Goal: Task Accomplishment & Management: Use online tool/utility

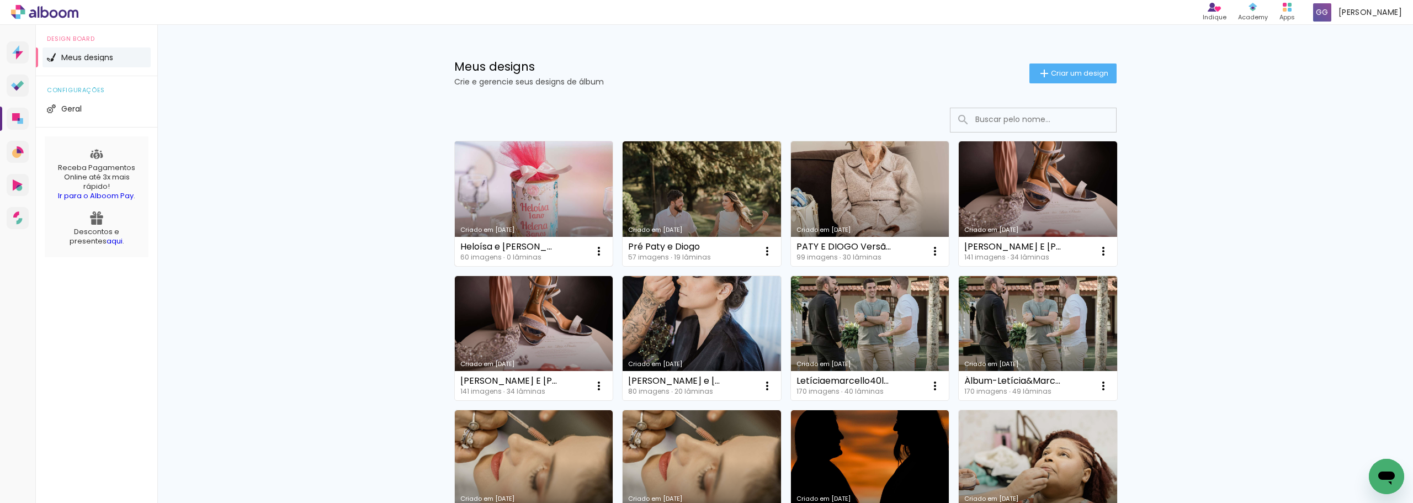
click at [510, 200] on link "Criado em [DATE]" at bounding box center [534, 203] width 158 height 125
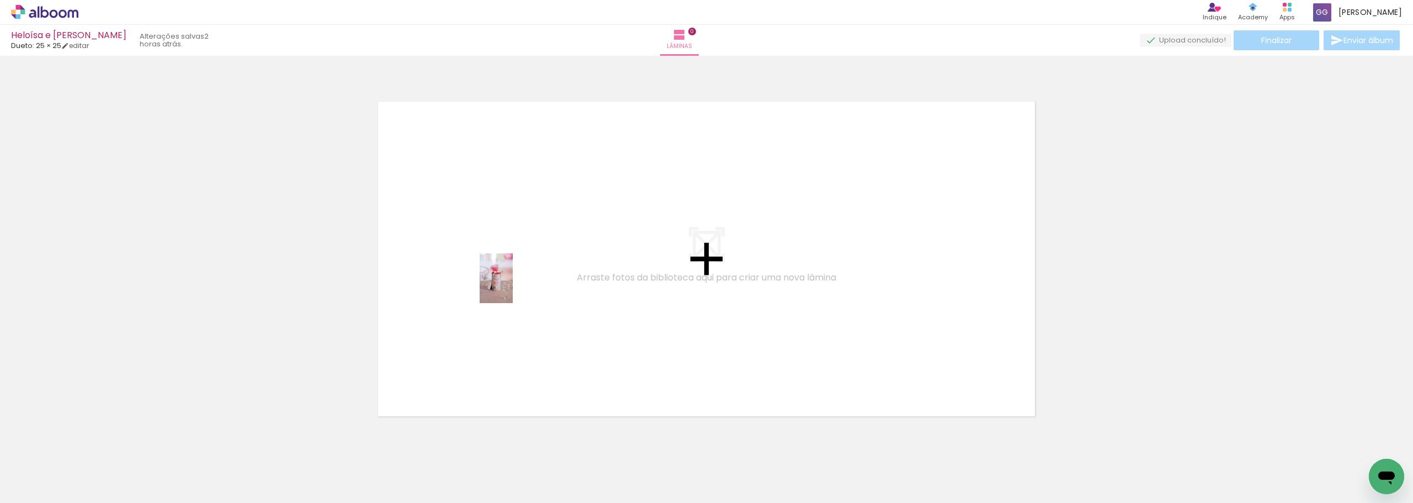
drag, startPoint x: 113, startPoint y: 475, endPoint x: 513, endPoint y: 286, distance: 442.3
click at [513, 286] on quentale-workspace at bounding box center [706, 251] width 1413 height 503
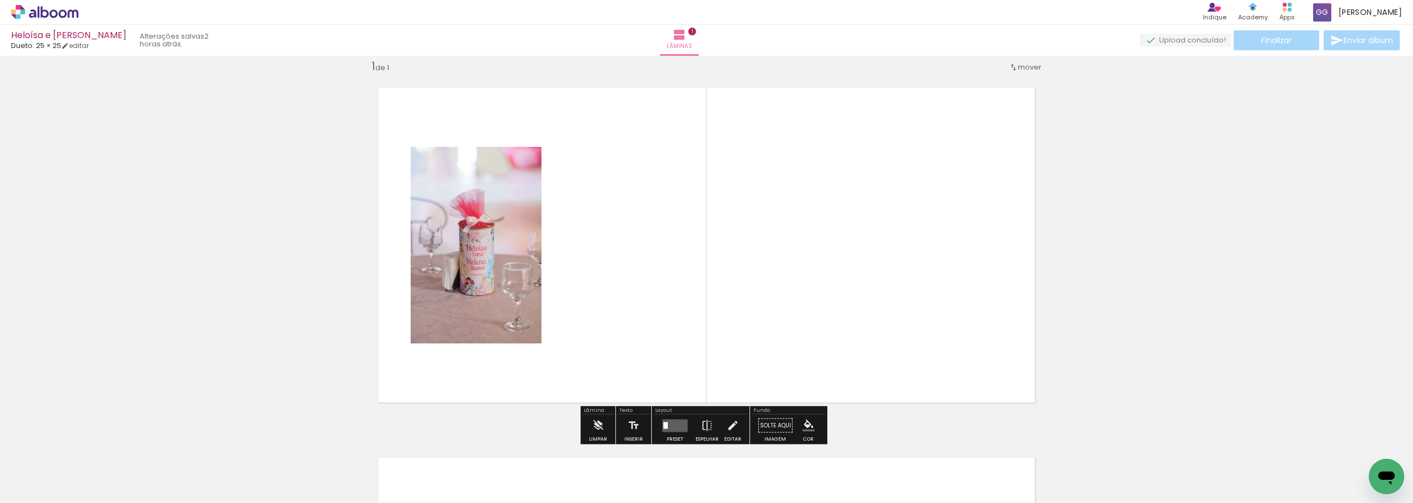
scroll to position [14, 0]
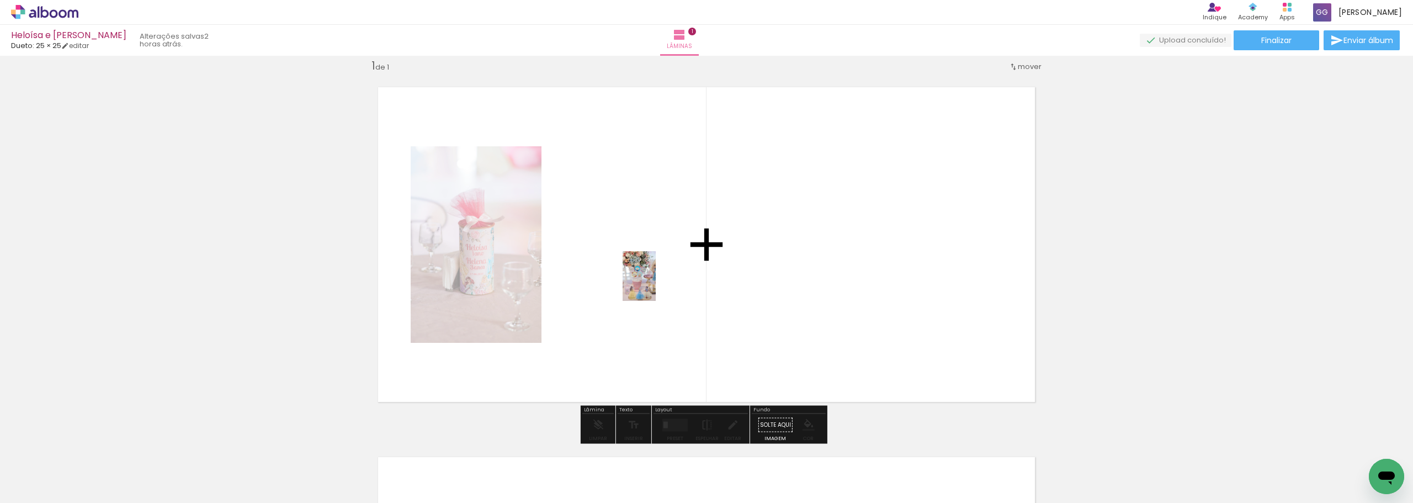
drag, startPoint x: 179, startPoint y: 473, endPoint x: 656, endPoint y: 284, distance: 512.2
click at [656, 284] on quentale-workspace at bounding box center [706, 251] width 1413 height 503
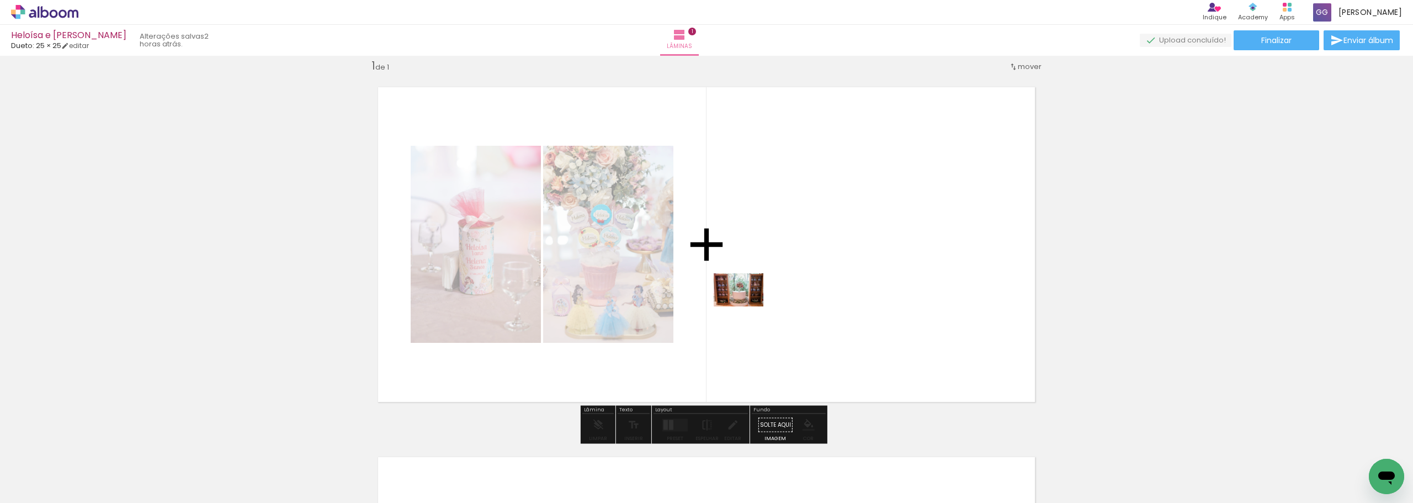
drag, startPoint x: 239, startPoint y: 476, endPoint x: 747, endPoint y: 306, distance: 534.7
click at [747, 306] on quentale-workspace at bounding box center [706, 251] width 1413 height 503
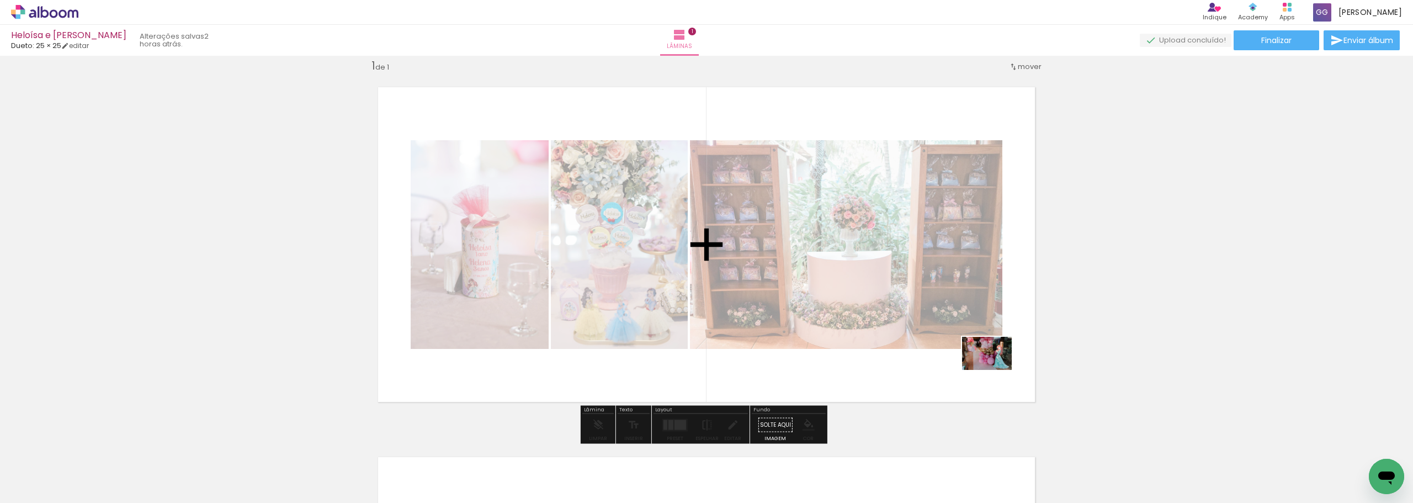
drag, startPoint x: 356, startPoint y: 476, endPoint x: 995, endPoint y: 370, distance: 647.3
click at [995, 370] on quentale-workspace at bounding box center [706, 251] width 1413 height 503
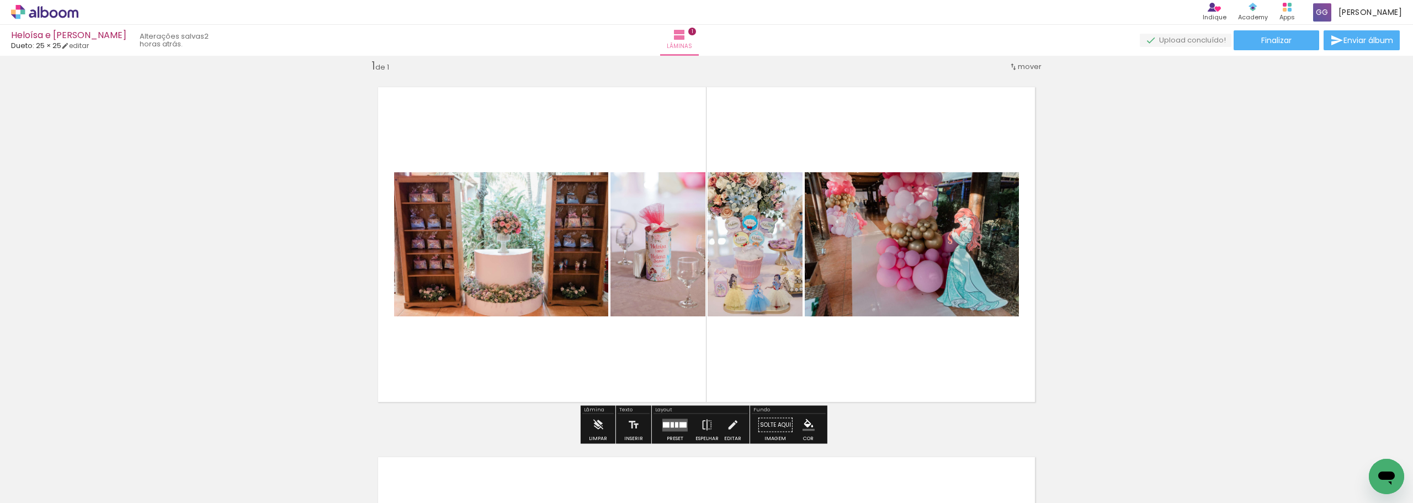
click at [679, 425] on div at bounding box center [682, 425] width 7 height 6
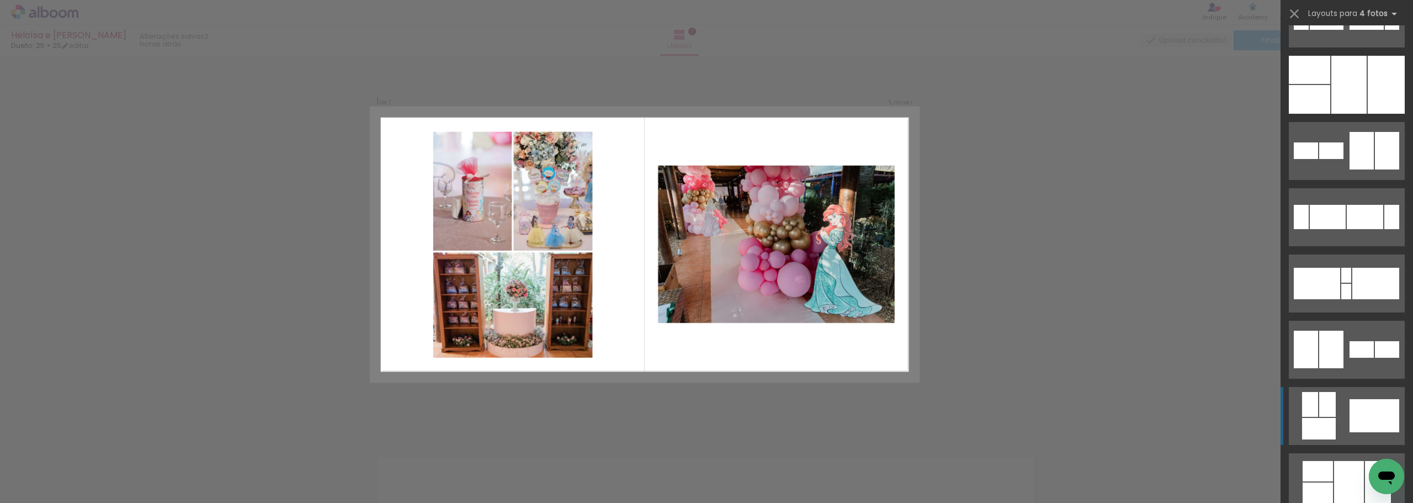
scroll to position [166, 0]
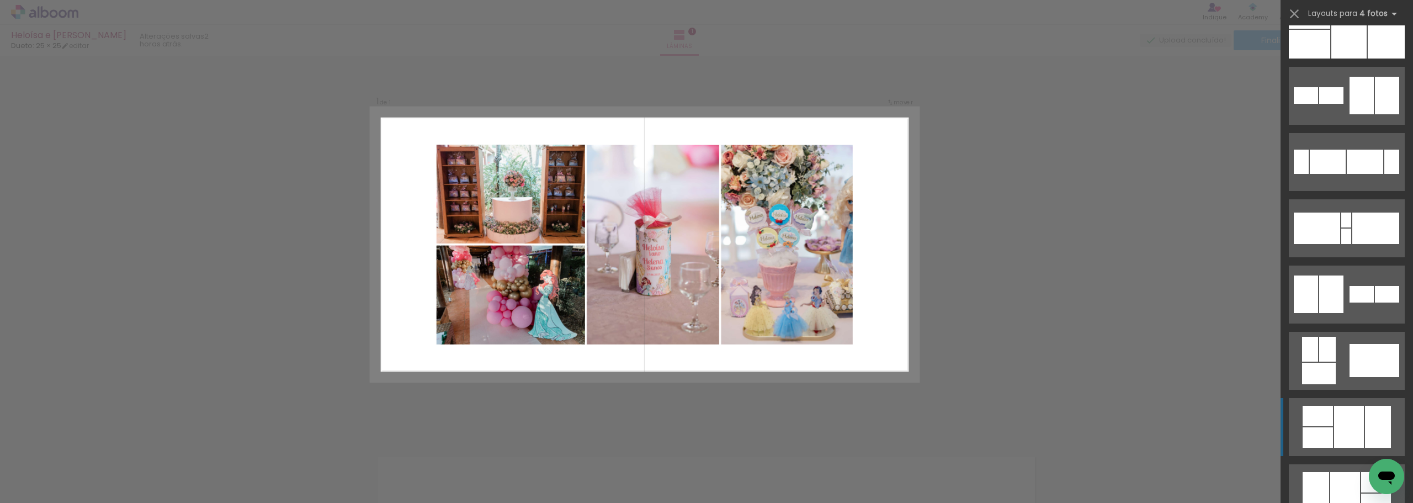
click at [1344, 58] on div at bounding box center [1348, 30] width 35 height 58
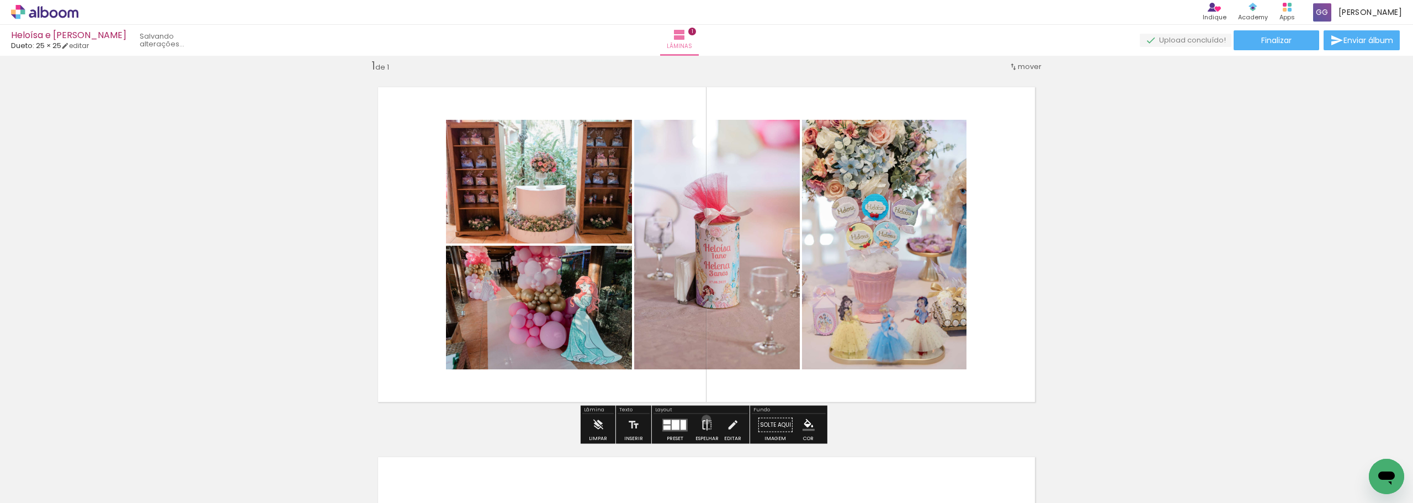
click at [704, 419] on iron-icon at bounding box center [707, 425] width 12 height 22
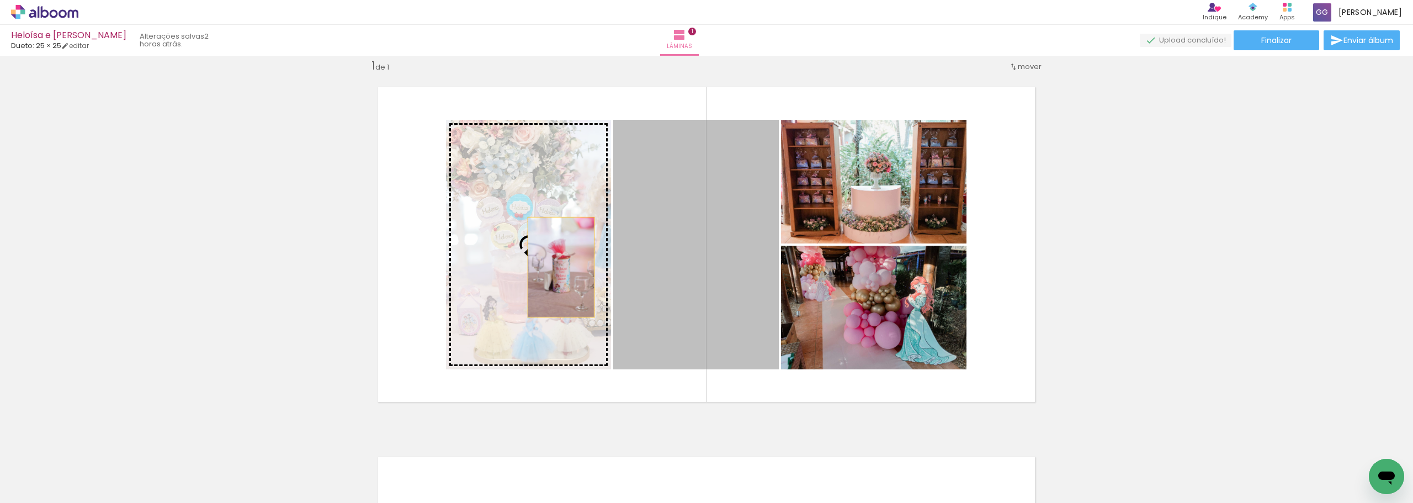
drag, startPoint x: 668, startPoint y: 264, endPoint x: 557, endPoint y: 267, distance: 111.5
click at [0, 0] on slot at bounding box center [0, 0] width 0 height 0
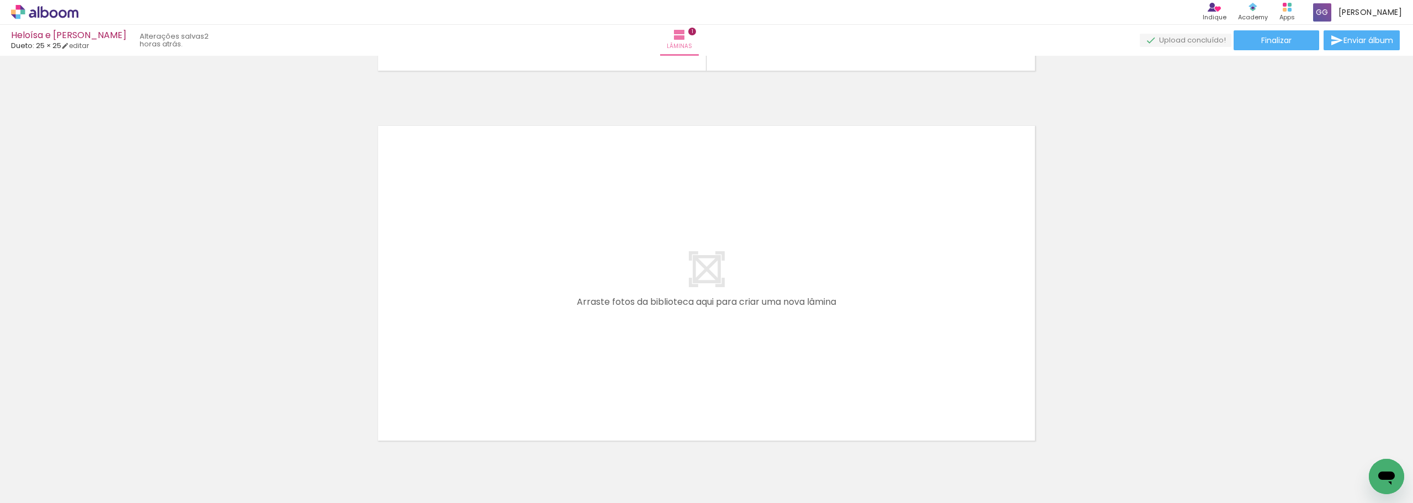
scroll to position [401, 0]
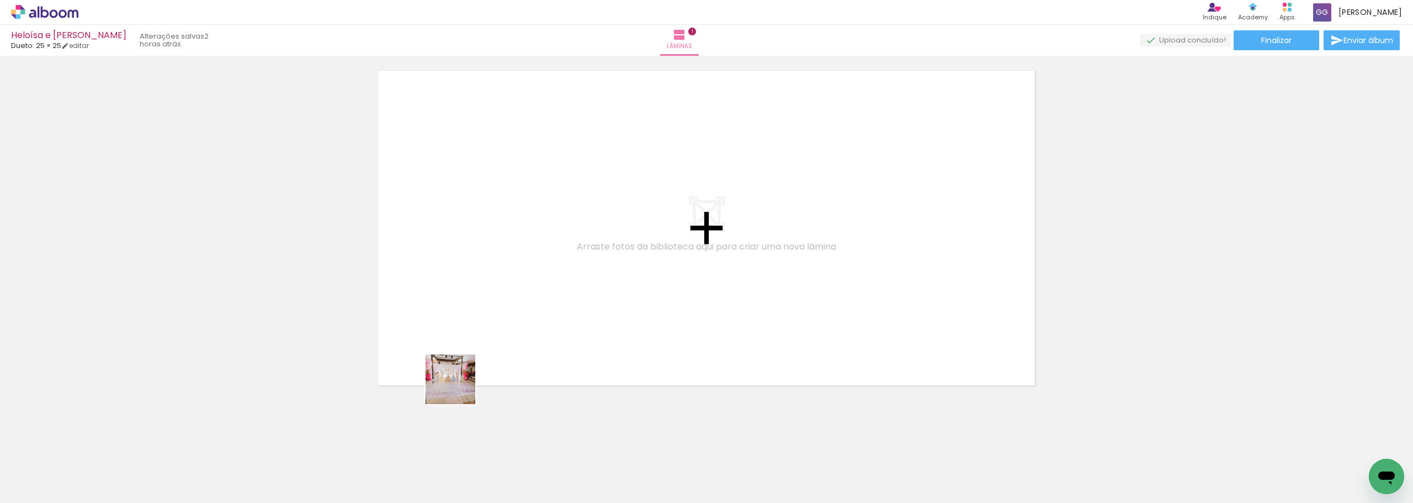
drag, startPoint x: 303, startPoint y: 465, endPoint x: 550, endPoint y: 296, distance: 298.5
click at [547, 296] on quentale-workspace at bounding box center [706, 251] width 1413 height 503
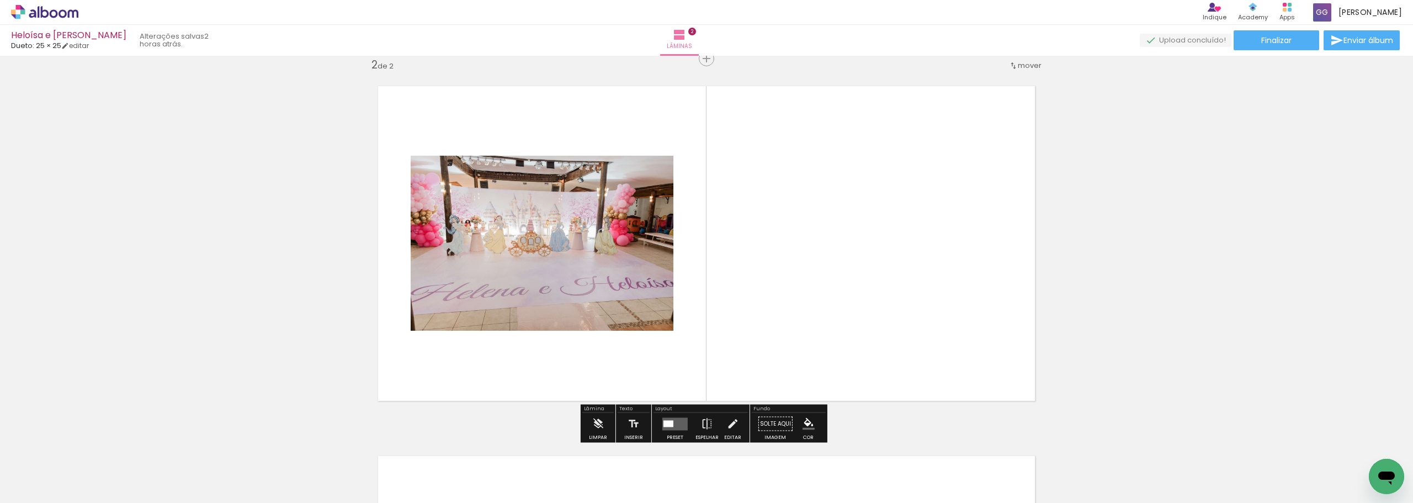
scroll to position [384, 0]
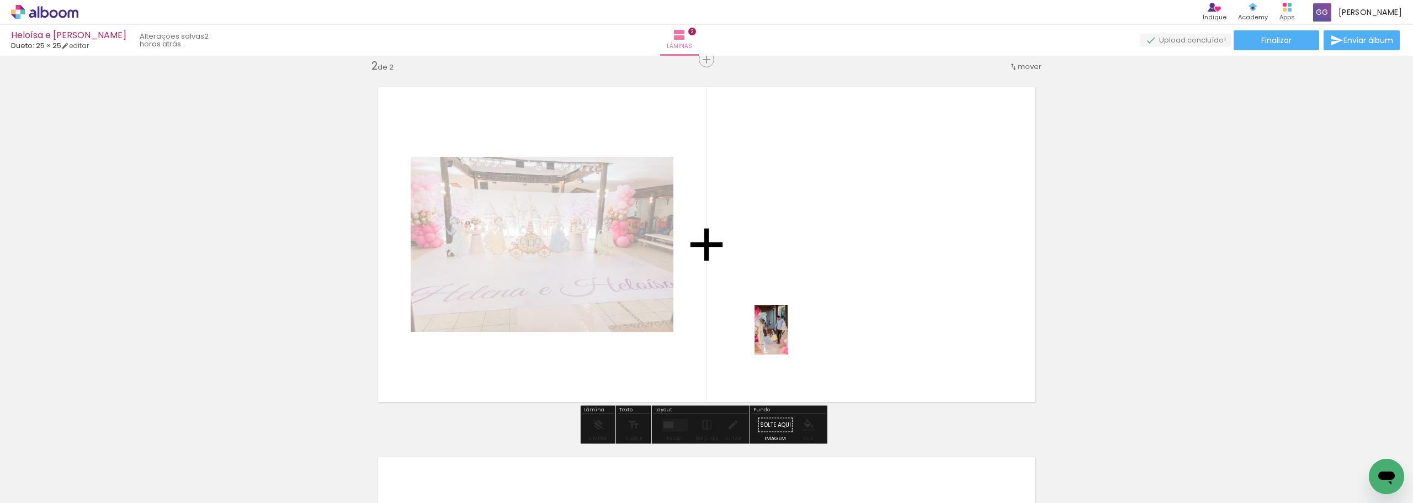
drag, startPoint x: 669, startPoint y: 483, endPoint x: 787, endPoint y: 338, distance: 187.5
click at [787, 338] on quentale-workspace at bounding box center [706, 251] width 1413 height 503
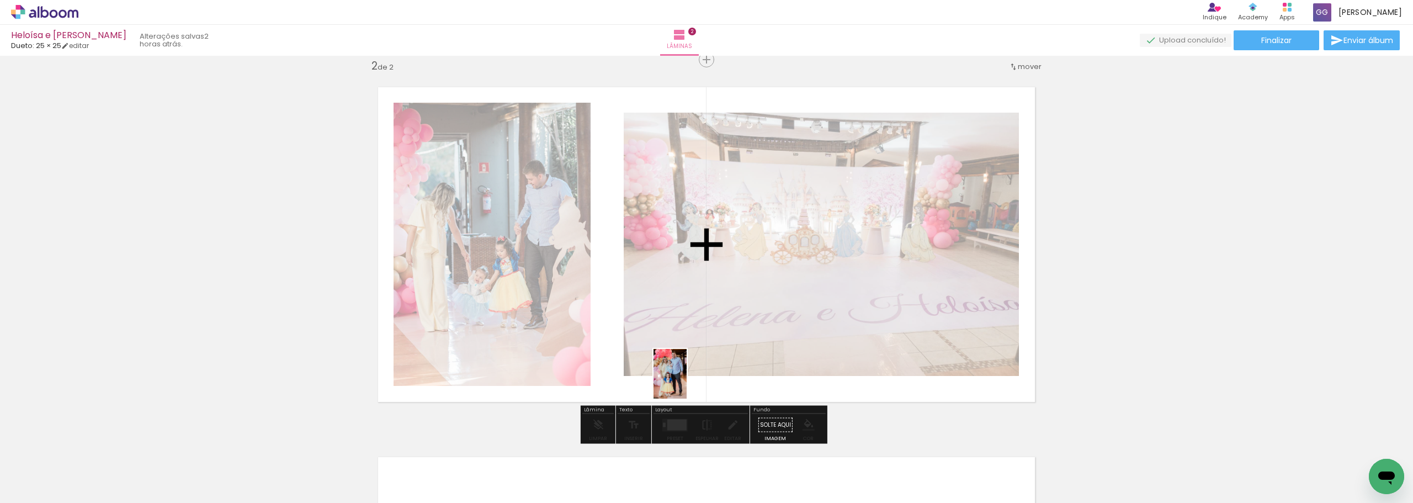
drag, startPoint x: 598, startPoint y: 481, endPoint x: 686, endPoint y: 382, distance: 132.9
click at [686, 382] on quentale-workspace at bounding box center [706, 251] width 1413 height 503
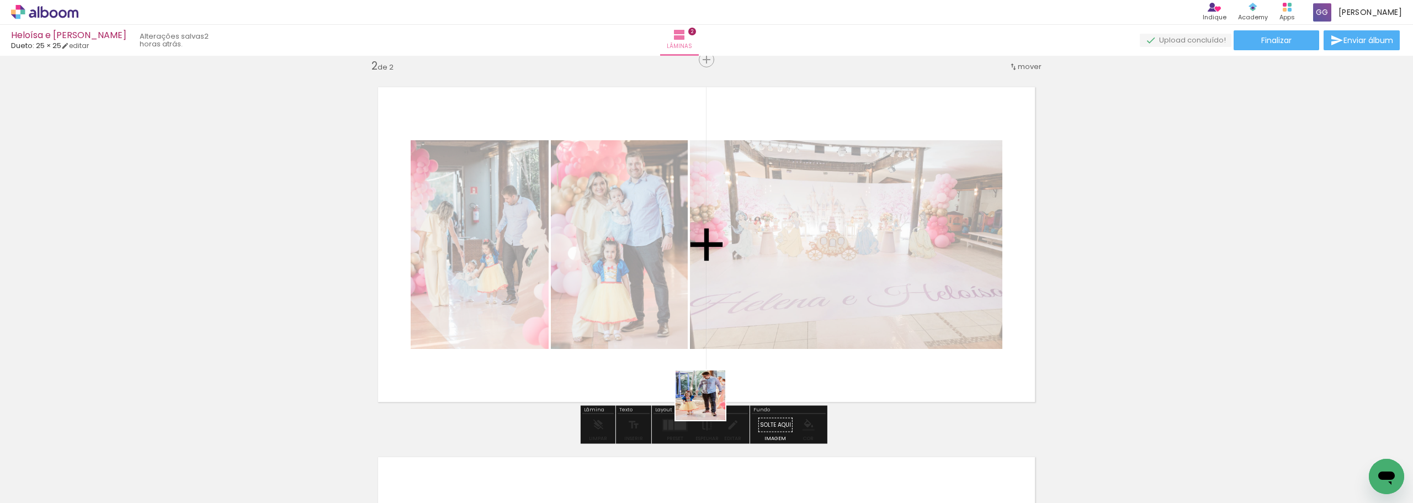
drag, startPoint x: 540, startPoint y: 441, endPoint x: 725, endPoint y: 387, distance: 192.6
click at [725, 387] on quentale-workspace at bounding box center [706, 251] width 1413 height 503
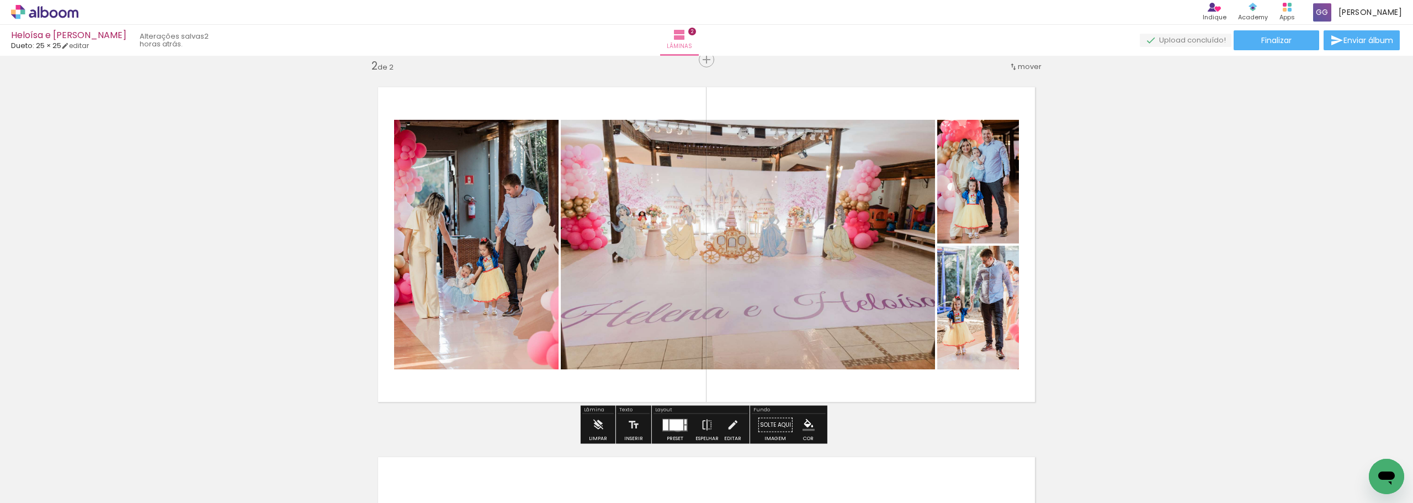
click at [675, 427] on div at bounding box center [676, 424] width 14 height 11
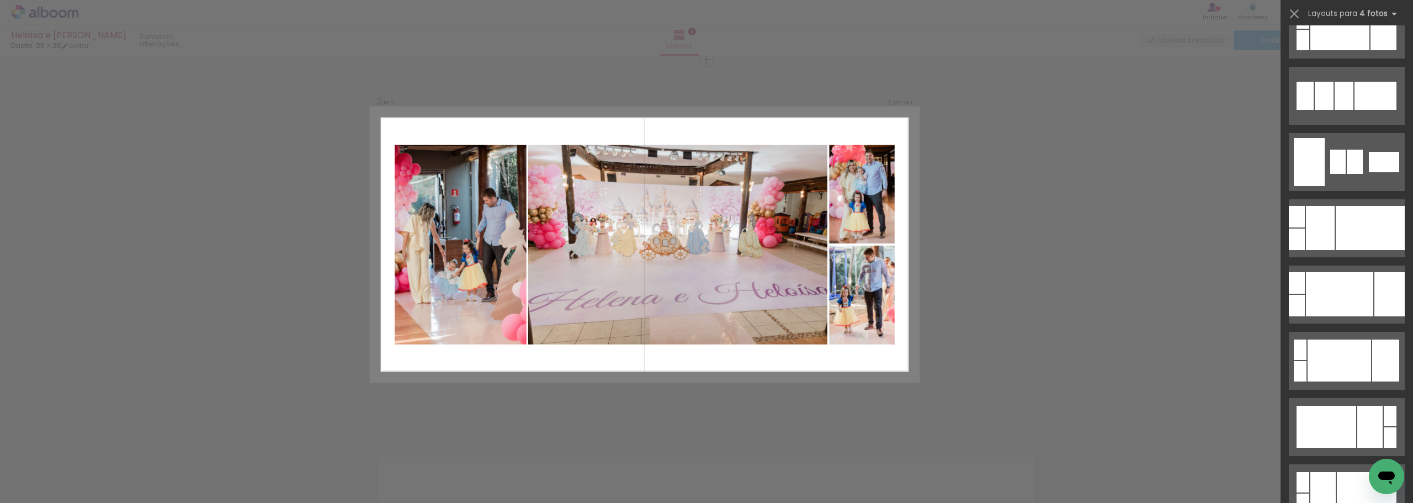
scroll to position [0, 0]
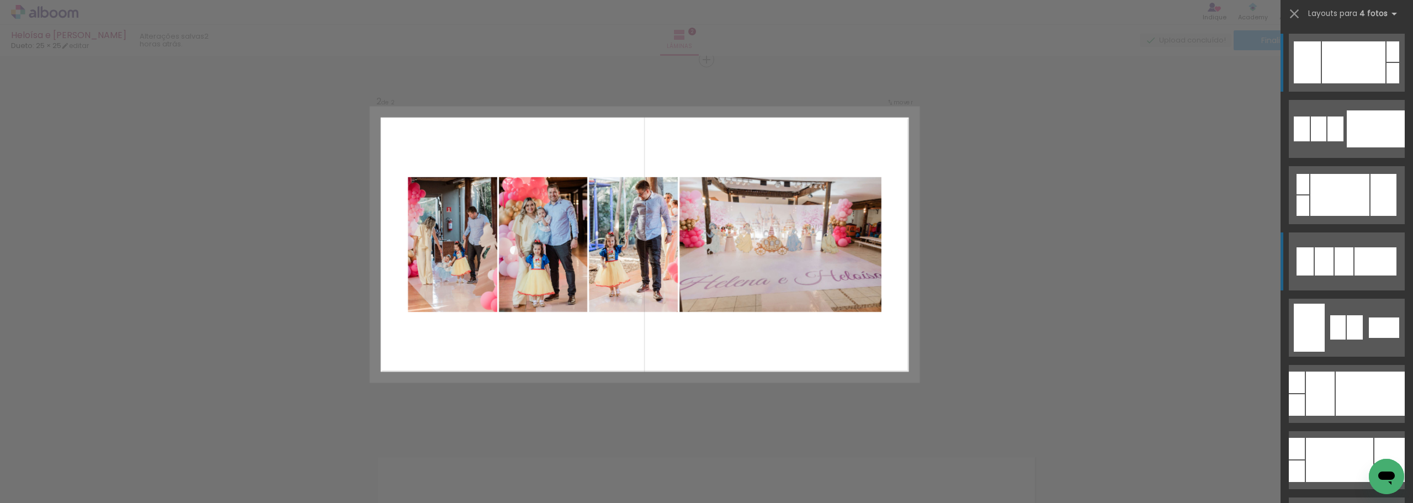
click at [1386, 83] on div at bounding box center [1392, 73] width 13 height 20
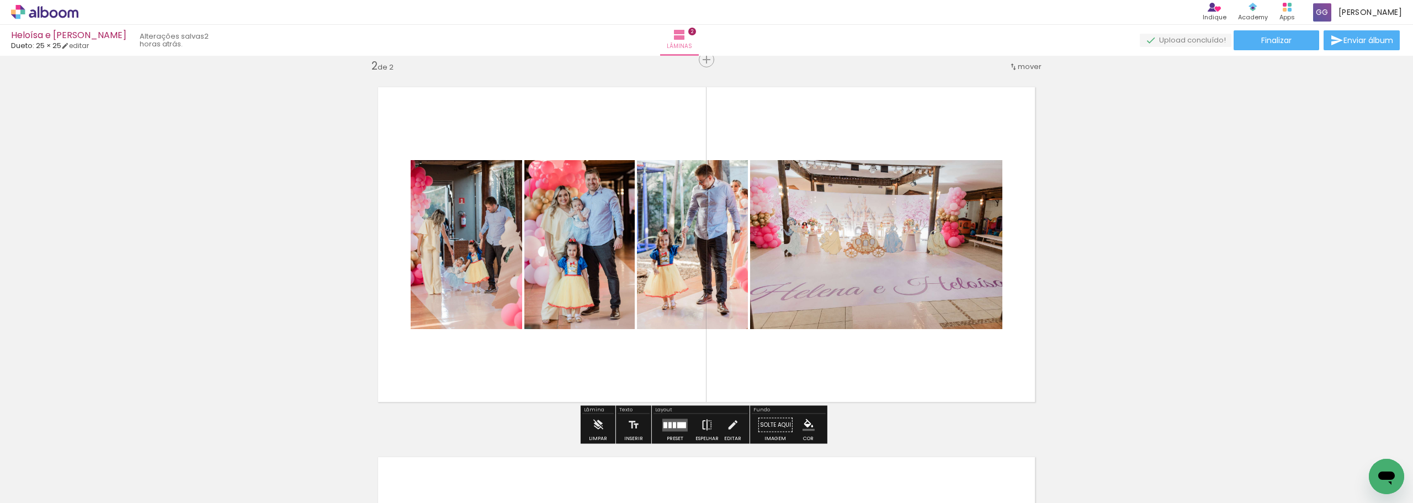
click at [704, 421] on iron-icon at bounding box center [707, 425] width 12 height 22
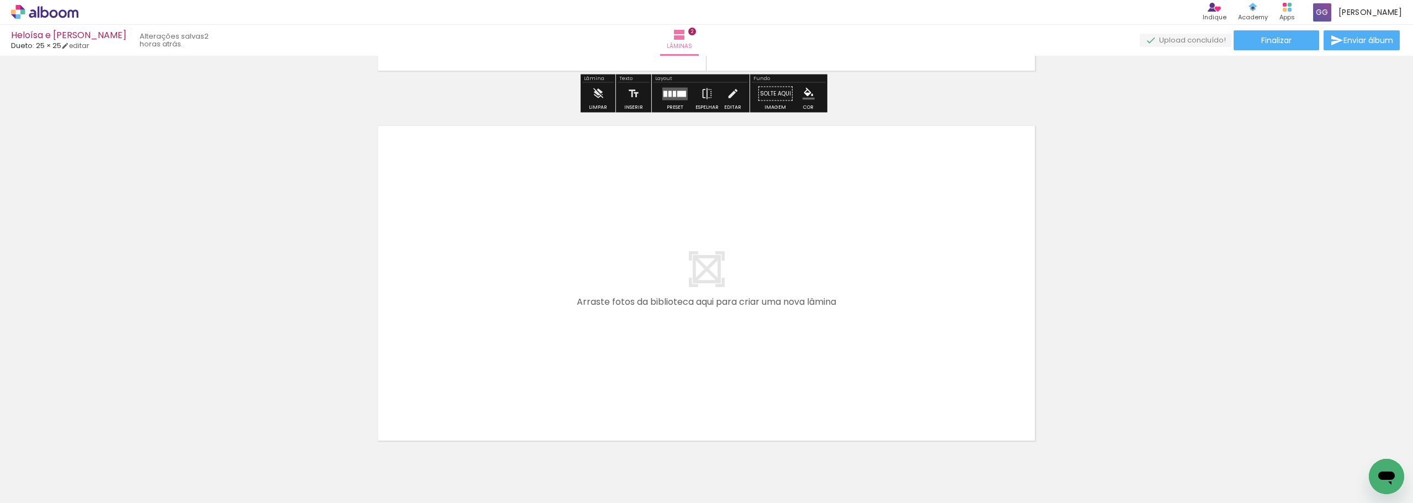
scroll to position [770, 0]
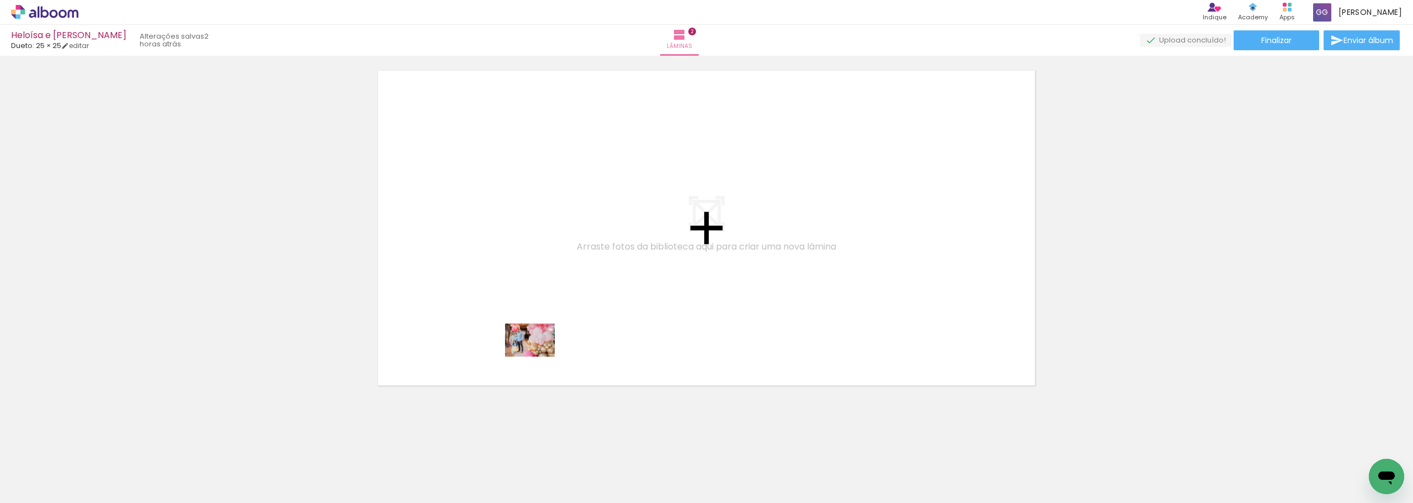
drag, startPoint x: 557, startPoint y: 479, endPoint x: 530, endPoint y: 311, distance: 169.9
click at [530, 311] on quentale-workspace at bounding box center [706, 251] width 1413 height 503
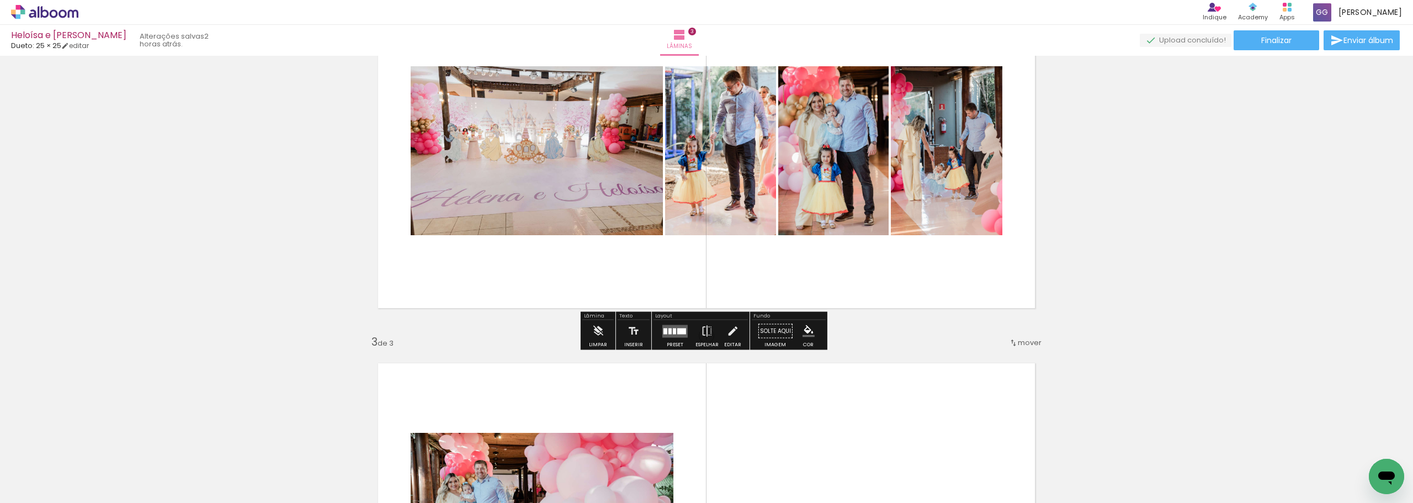
scroll to position [588, 0]
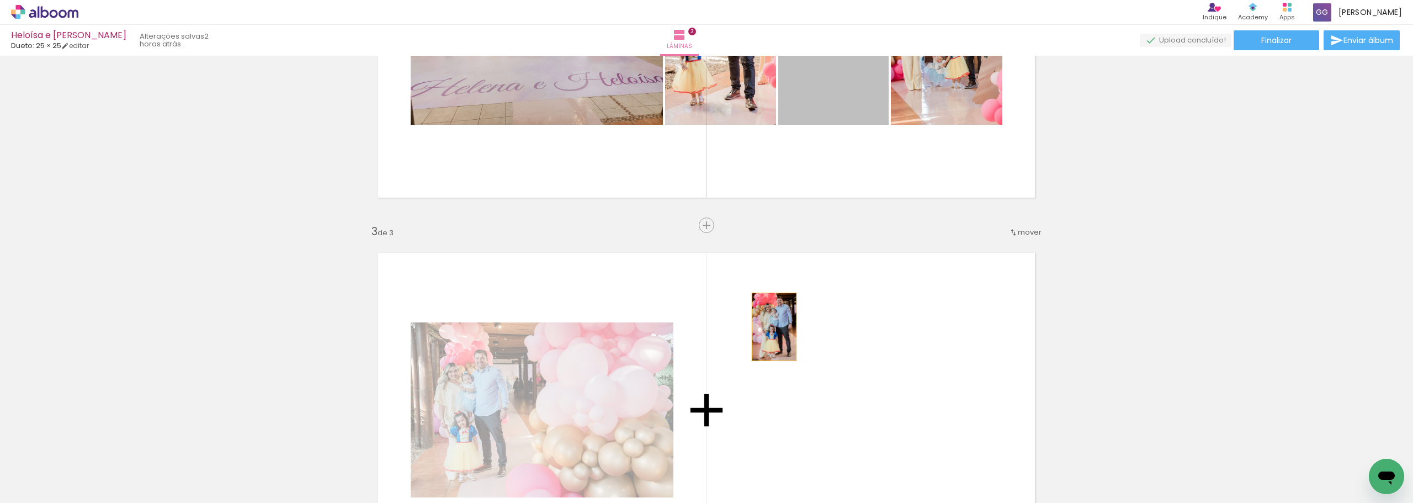
drag, startPoint x: 828, startPoint y: 95, endPoint x: 770, endPoint y: 327, distance: 238.9
click at [770, 327] on div "Inserir lâmina 1 de 3 Inserir lâmina 2 de 3 Inserir lâmina 3 de 3" at bounding box center [706, 210] width 1413 height 1479
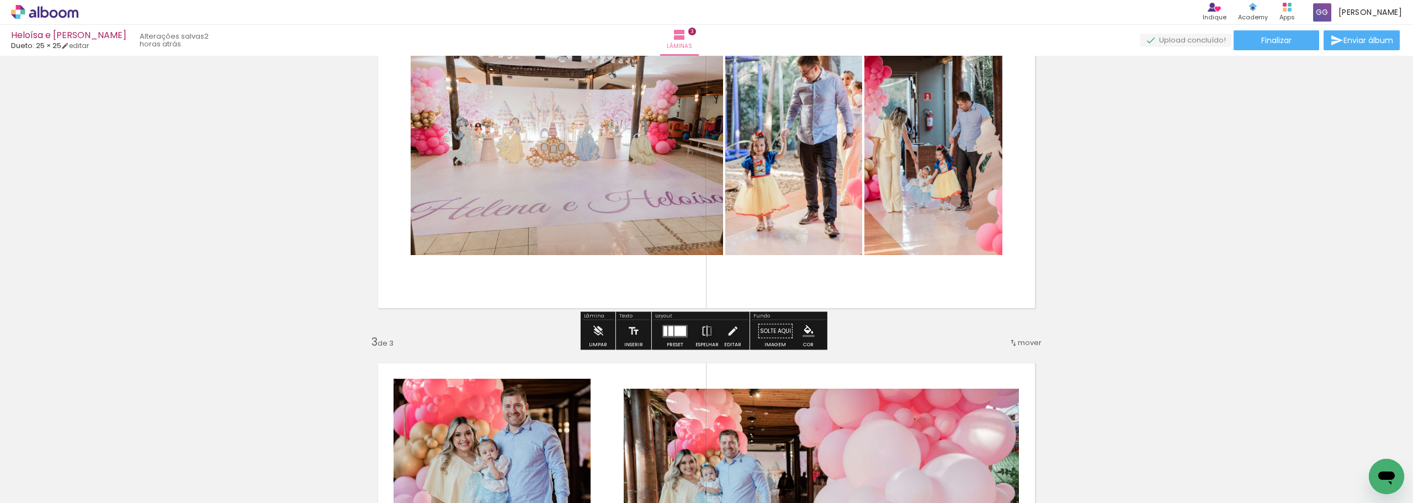
scroll to position [423, 0]
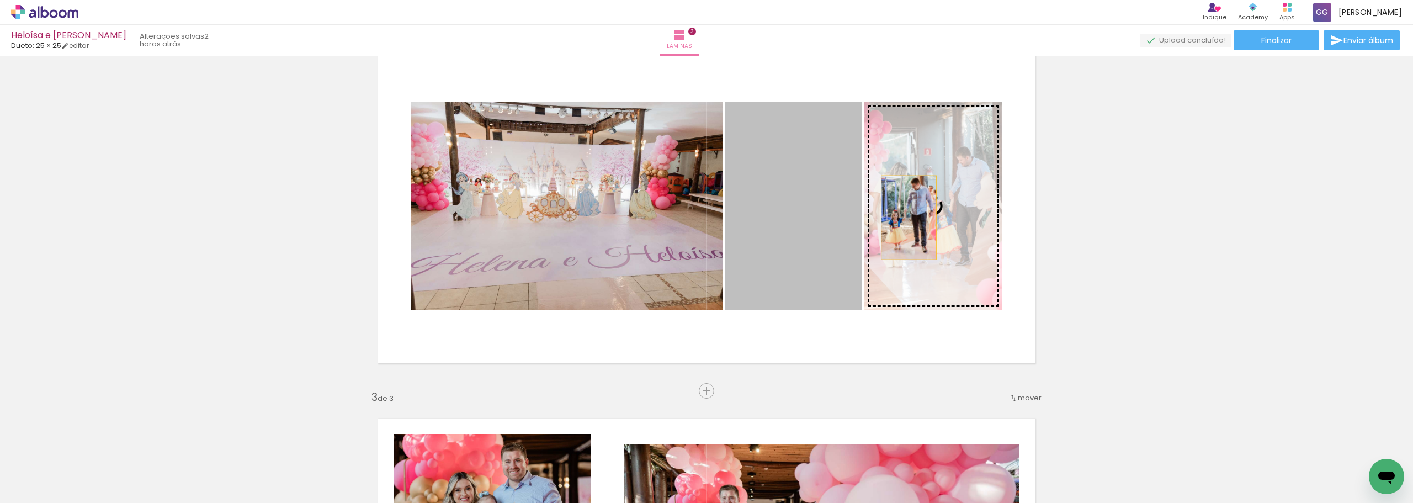
drag, startPoint x: 773, startPoint y: 207, endPoint x: 904, endPoint y: 217, distance: 132.3
click at [0, 0] on slot at bounding box center [0, 0] width 0 height 0
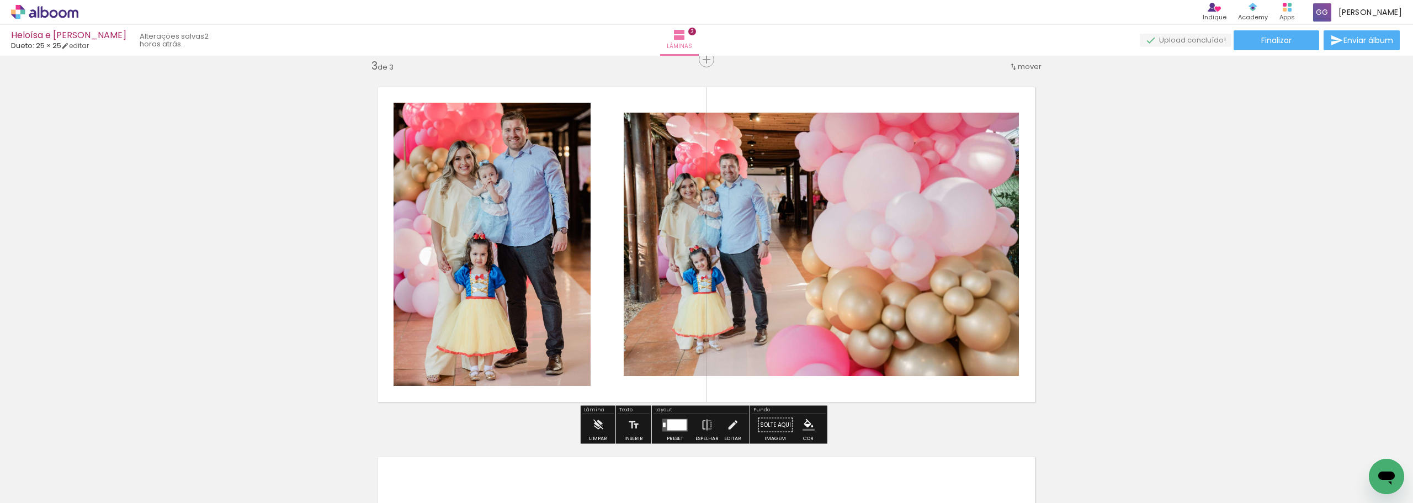
scroll to position [809, 0]
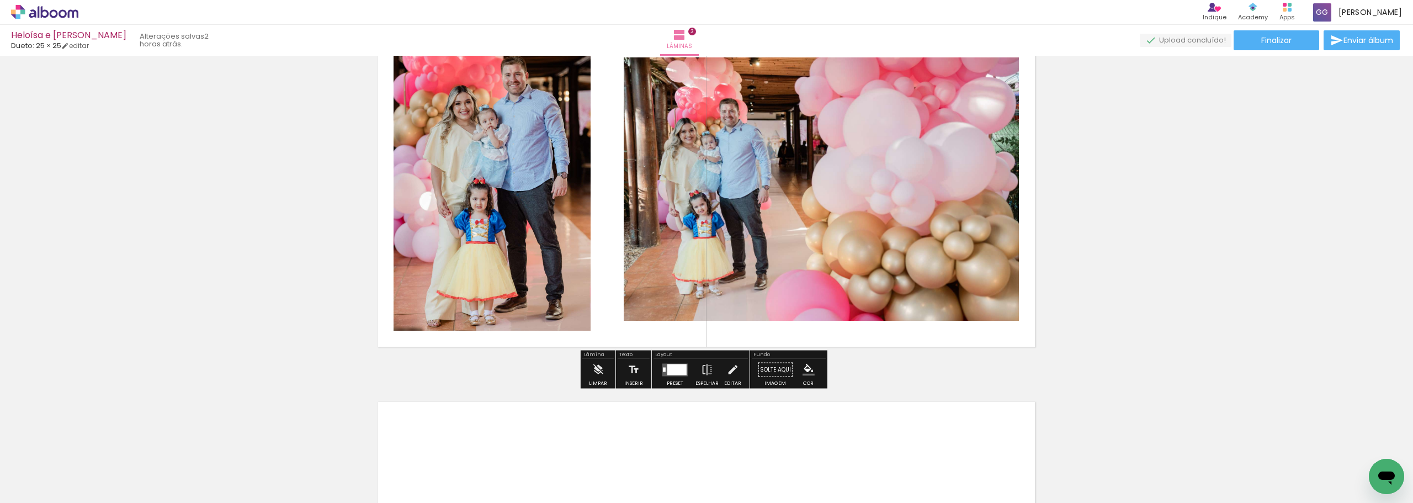
click at [672, 375] on quentale-layouter at bounding box center [674, 369] width 25 height 13
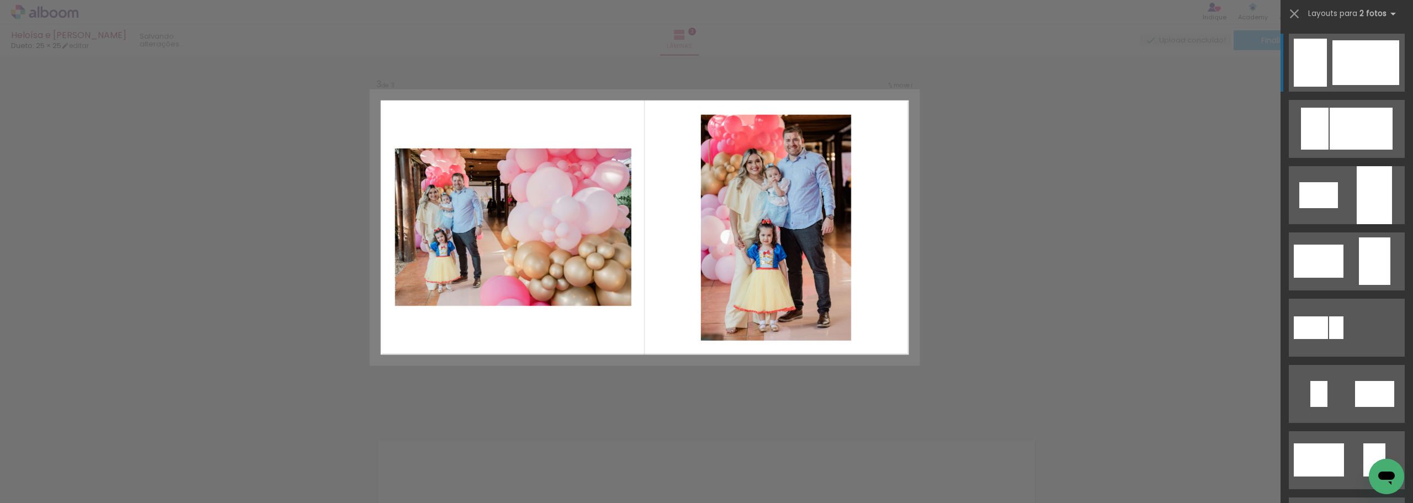
scroll to position [754, 0]
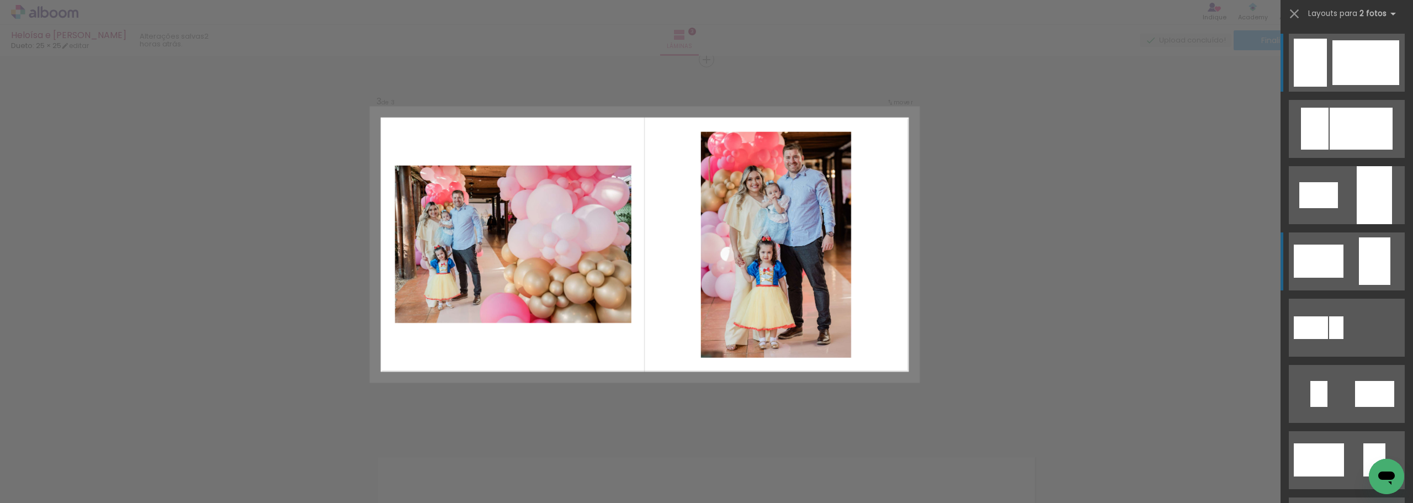
click at [1365, 85] on div at bounding box center [1365, 62] width 67 height 45
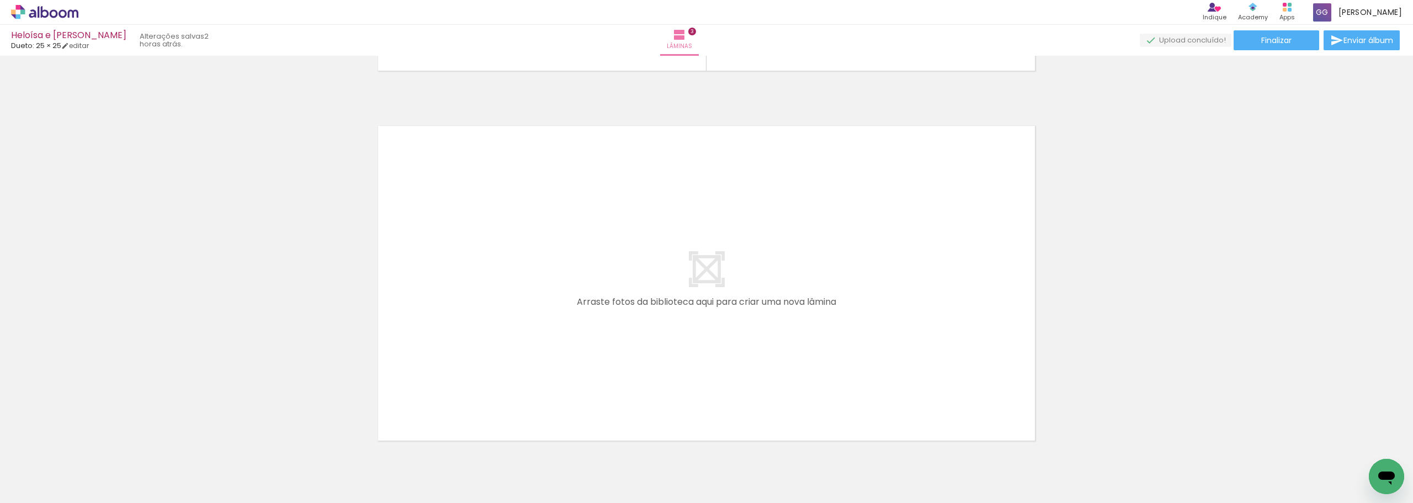
scroll to position [1140, 0]
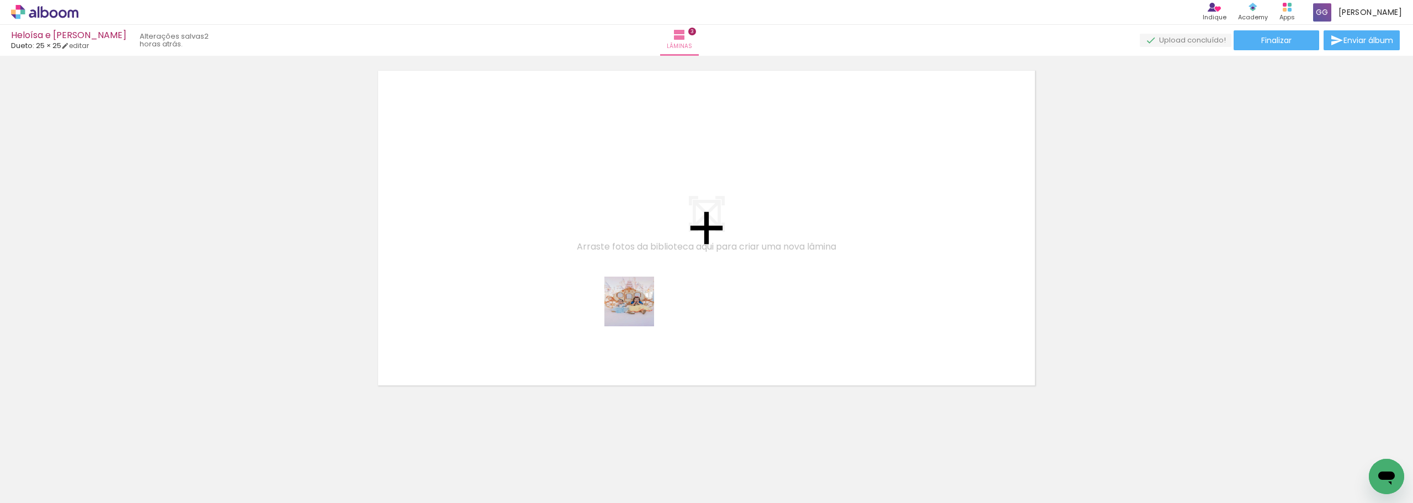
drag, startPoint x: 733, startPoint y: 467, endPoint x: 810, endPoint y: 430, distance: 85.4
click at [622, 297] on quentale-workspace at bounding box center [706, 251] width 1413 height 503
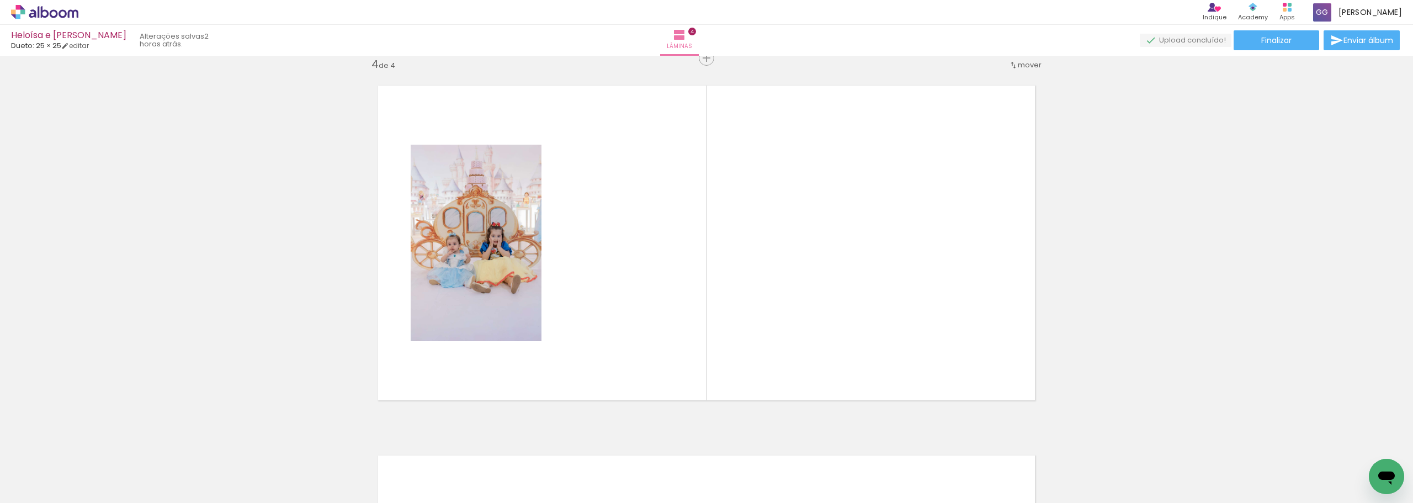
scroll to position [1123, 0]
drag, startPoint x: 779, startPoint y: 419, endPoint x: 870, endPoint y: 484, distance: 111.9
click at [723, 334] on quentale-workspace at bounding box center [706, 251] width 1413 height 503
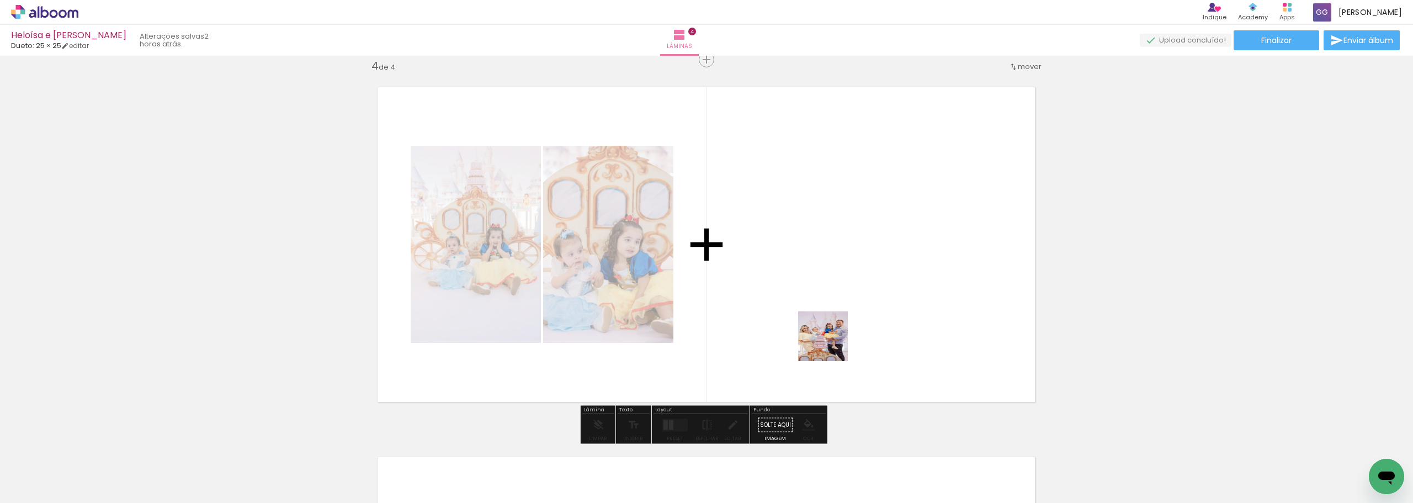
drag, startPoint x: 859, startPoint y: 476, endPoint x: 900, endPoint y: 456, distance: 45.9
click at [832, 339] on quentale-workspace at bounding box center [706, 251] width 1413 height 503
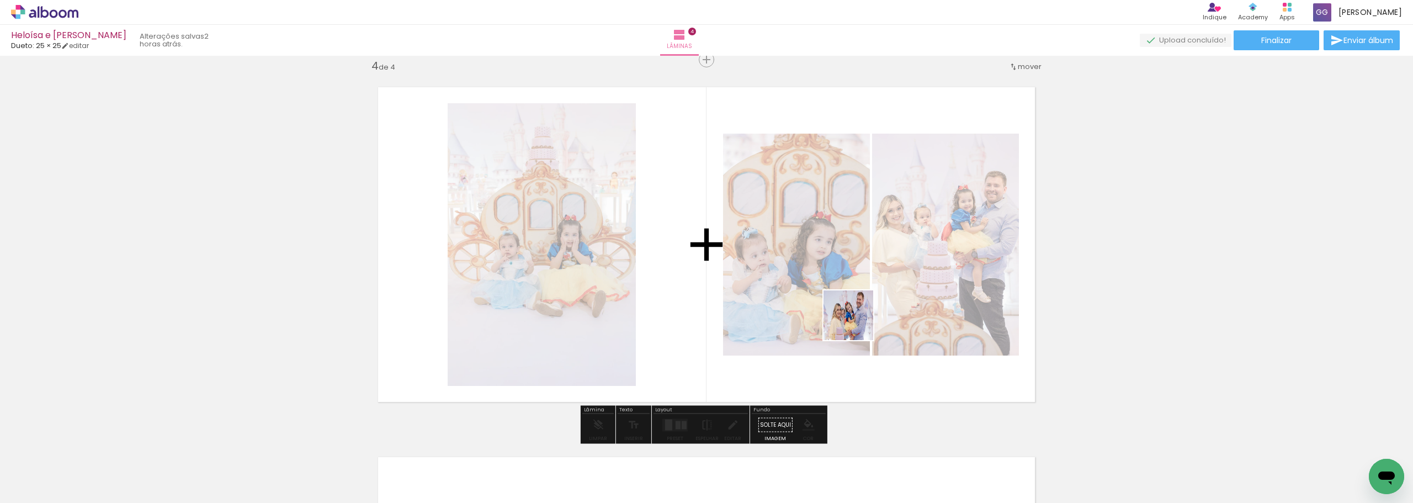
drag, startPoint x: 902, startPoint y: 465, endPoint x: 856, endPoint y: 323, distance: 149.0
click at [856, 323] on quentale-workspace at bounding box center [706, 251] width 1413 height 503
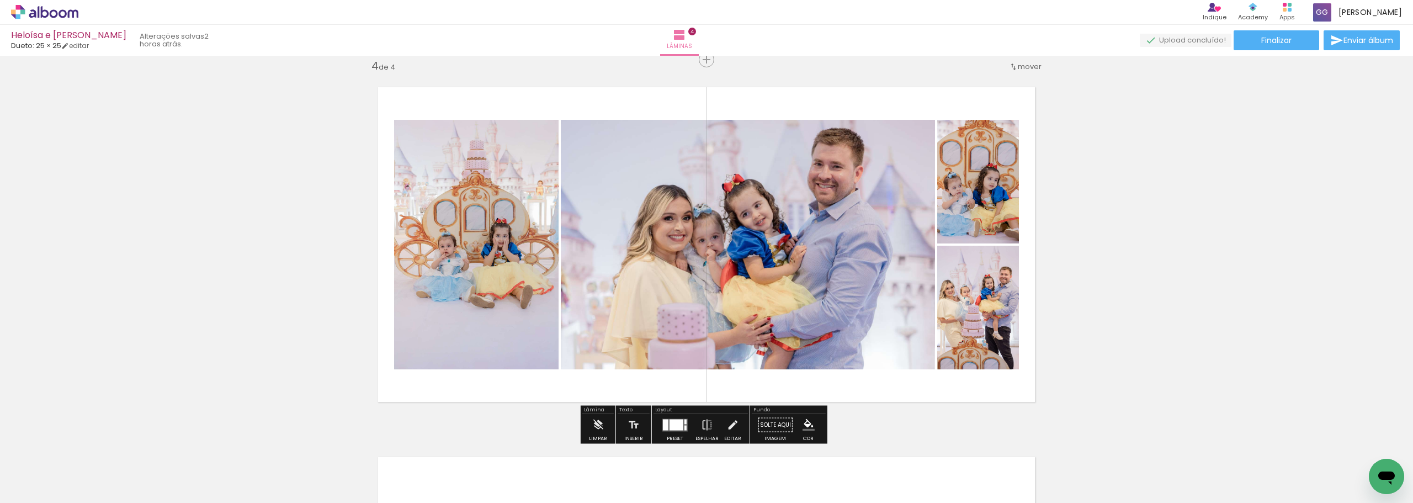
click at [673, 419] on div at bounding box center [676, 424] width 14 height 11
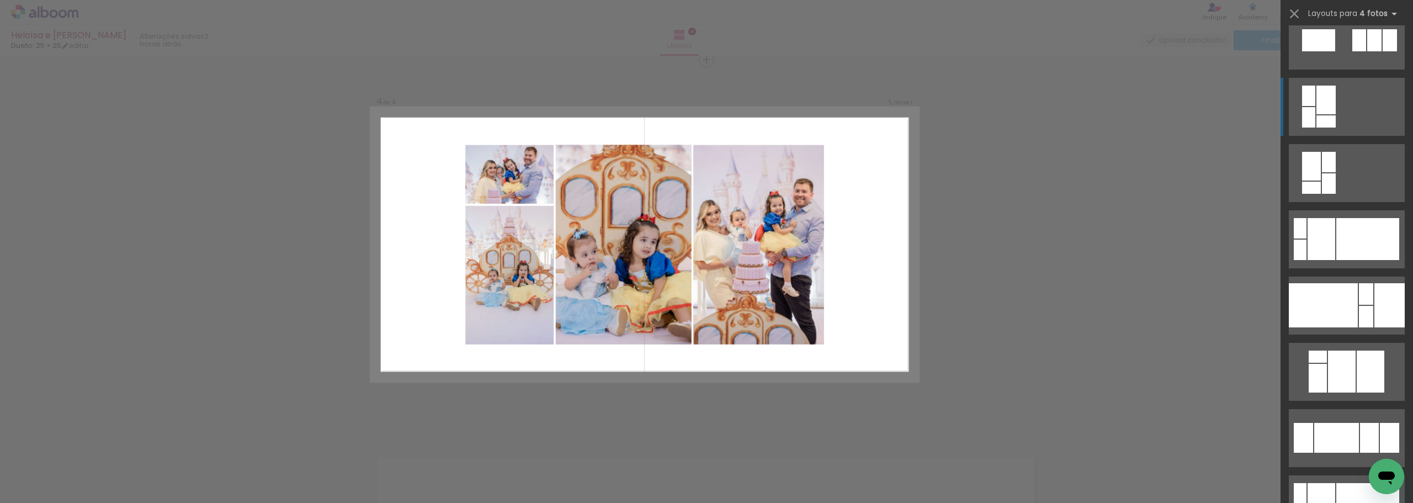
scroll to position [2042, 0]
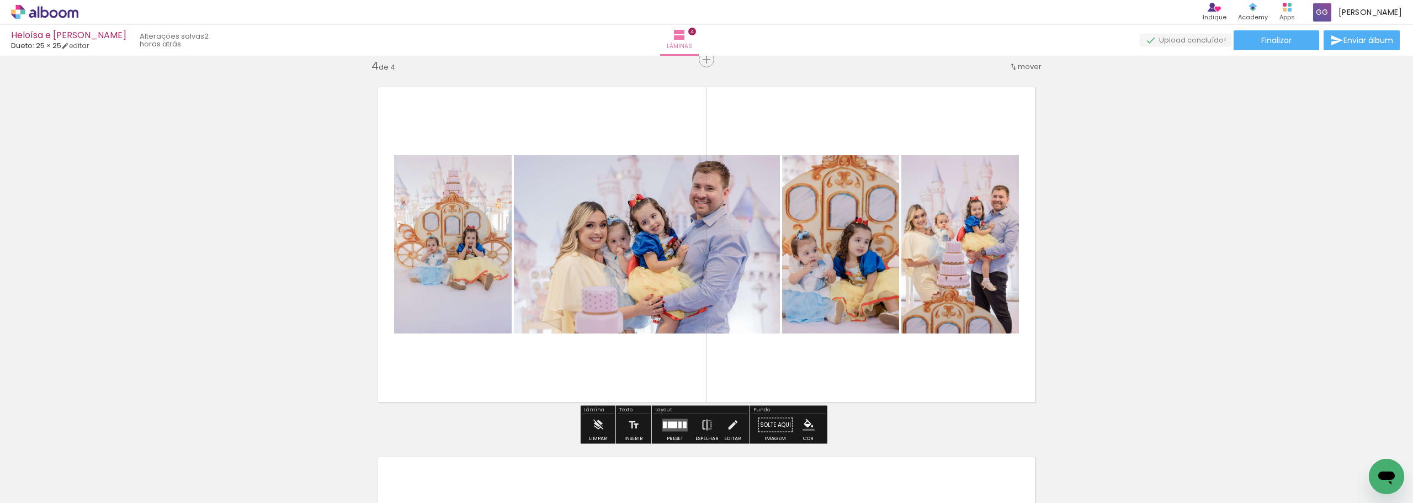
click at [709, 423] on iron-icon at bounding box center [707, 425] width 12 height 22
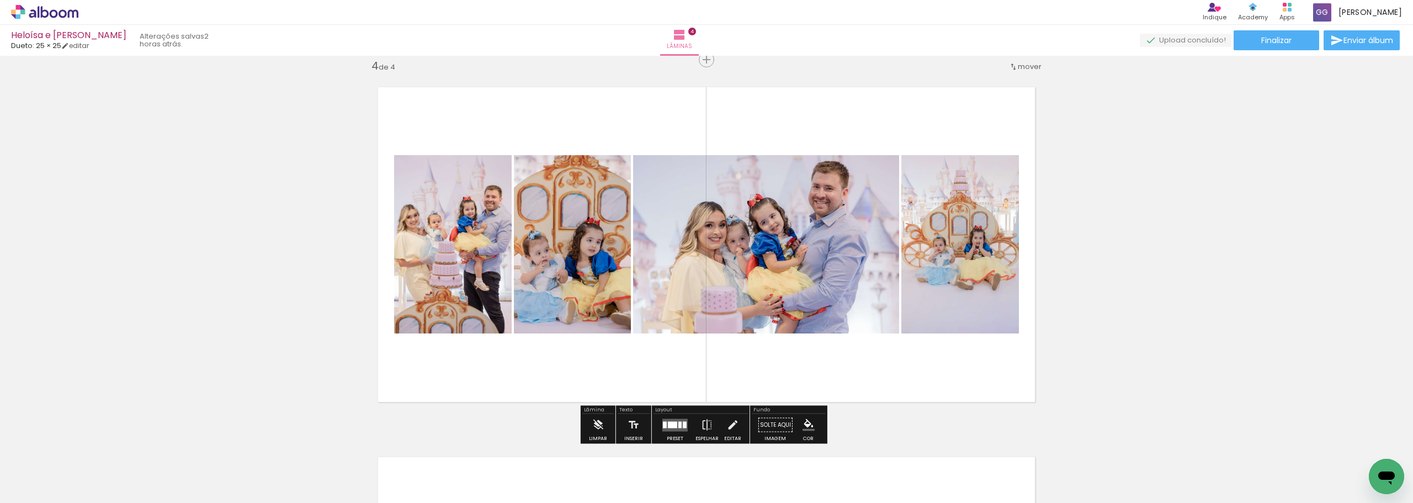
click at [672, 419] on quentale-layouter at bounding box center [674, 424] width 25 height 13
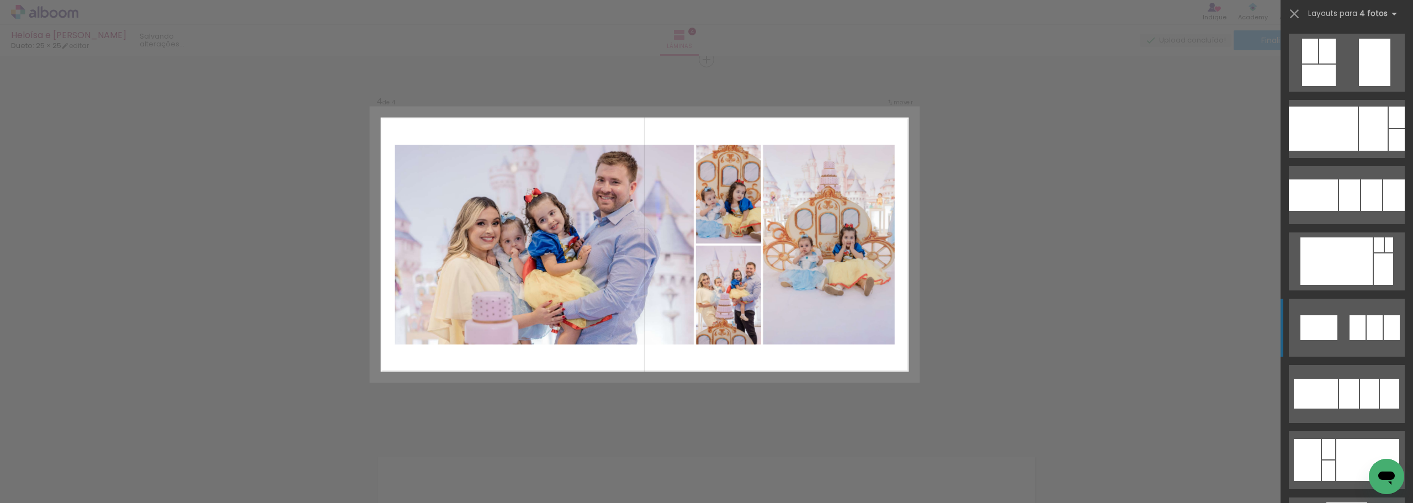
scroll to position [2969, 0]
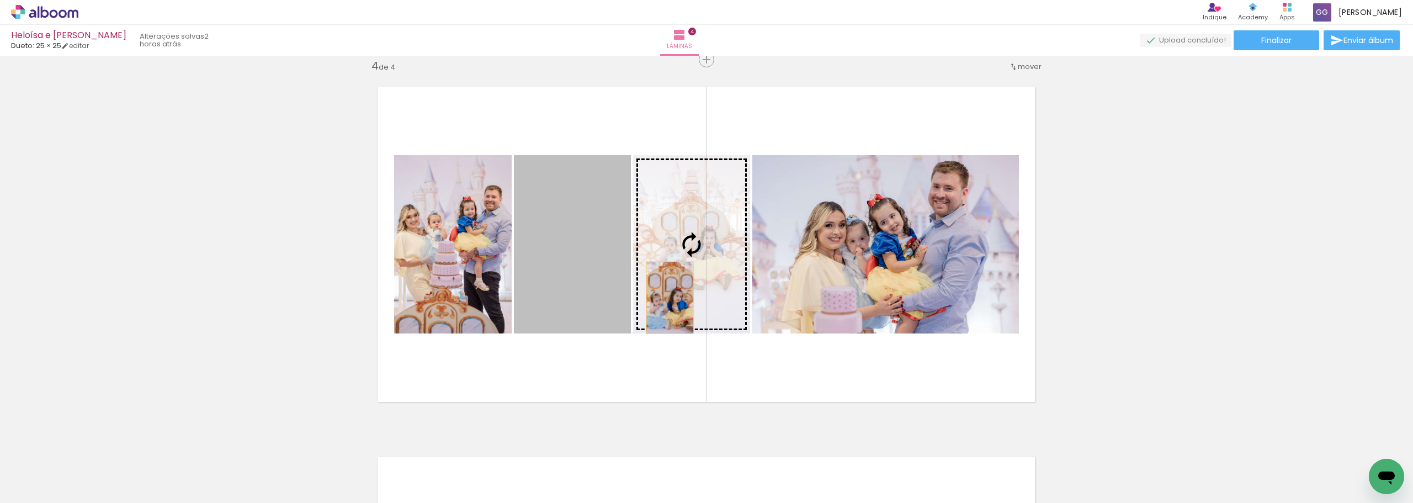
drag, startPoint x: 583, startPoint y: 294, endPoint x: 665, endPoint y: 297, distance: 82.9
click at [0, 0] on slot at bounding box center [0, 0] width 0 height 0
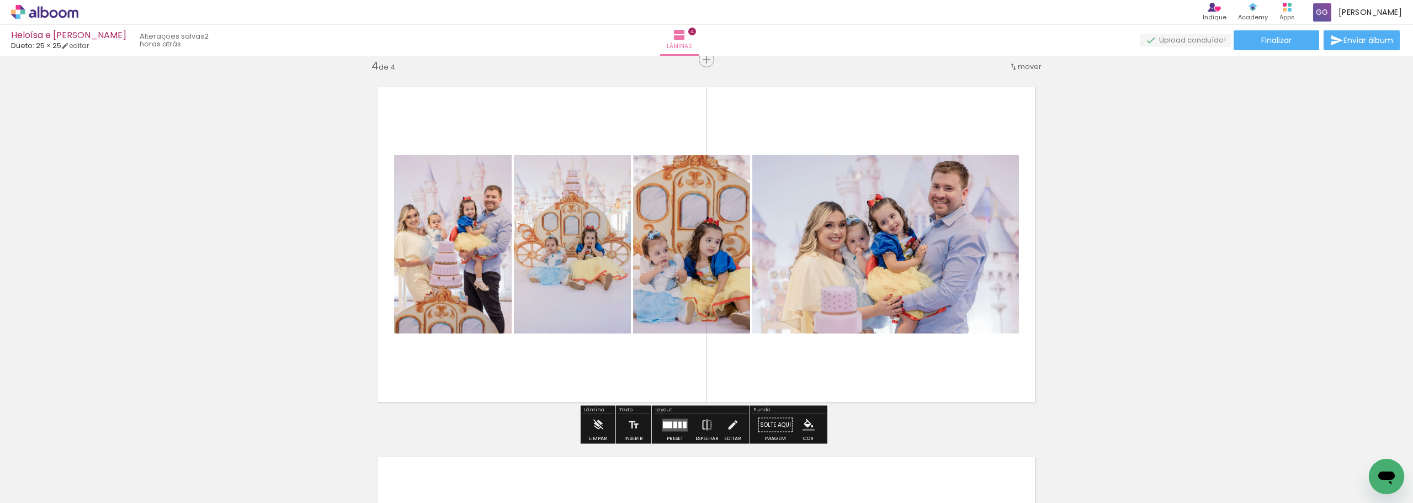
click at [701, 417] on iron-icon at bounding box center [707, 425] width 12 height 22
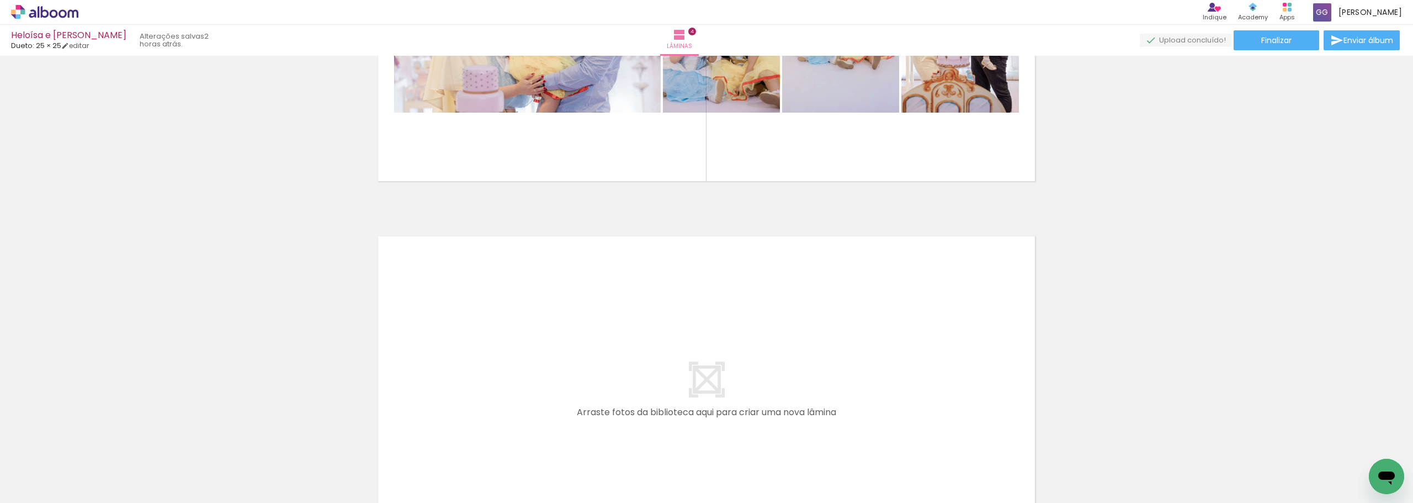
scroll to position [1399, 0]
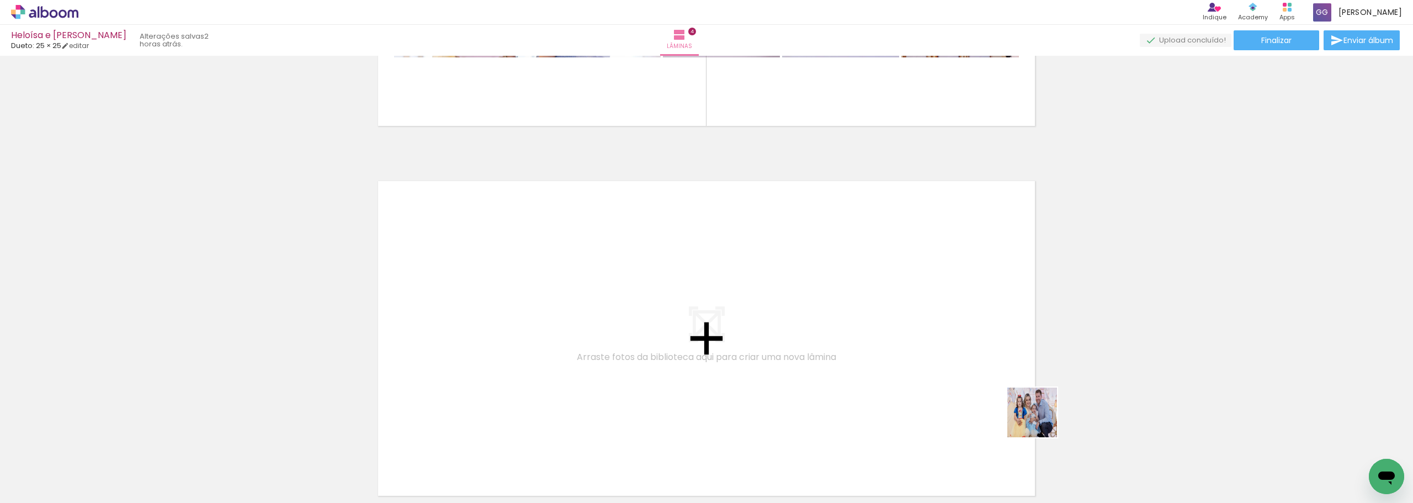
drag, startPoint x: 1084, startPoint y: 434, endPoint x: 721, endPoint y: 334, distance: 376.0
click at [721, 334] on quentale-workspace at bounding box center [706, 251] width 1413 height 503
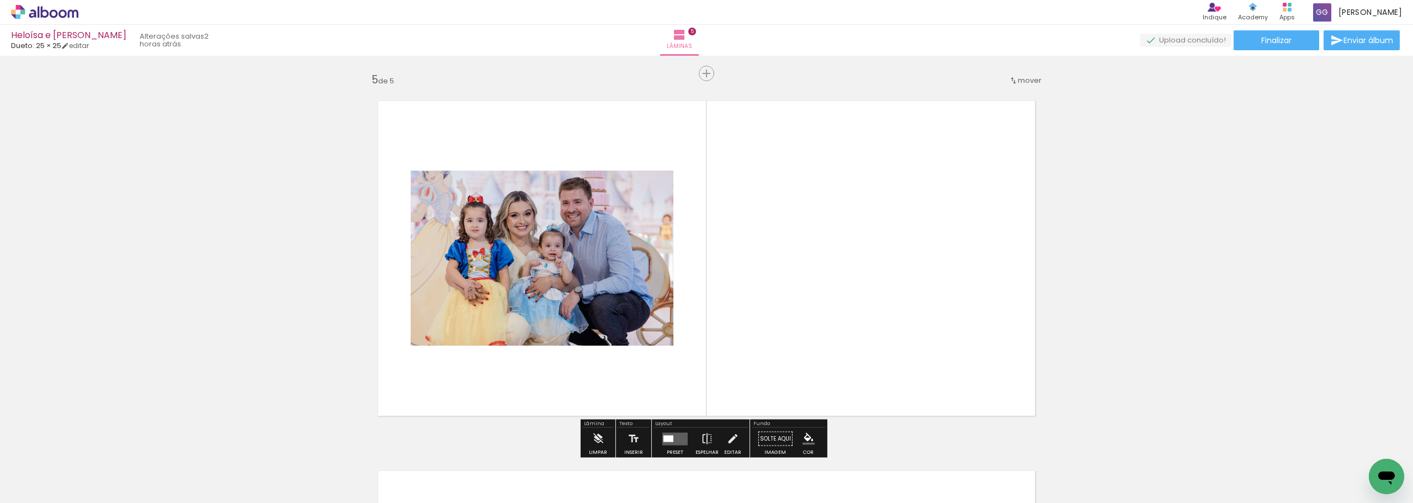
scroll to position [1493, 0]
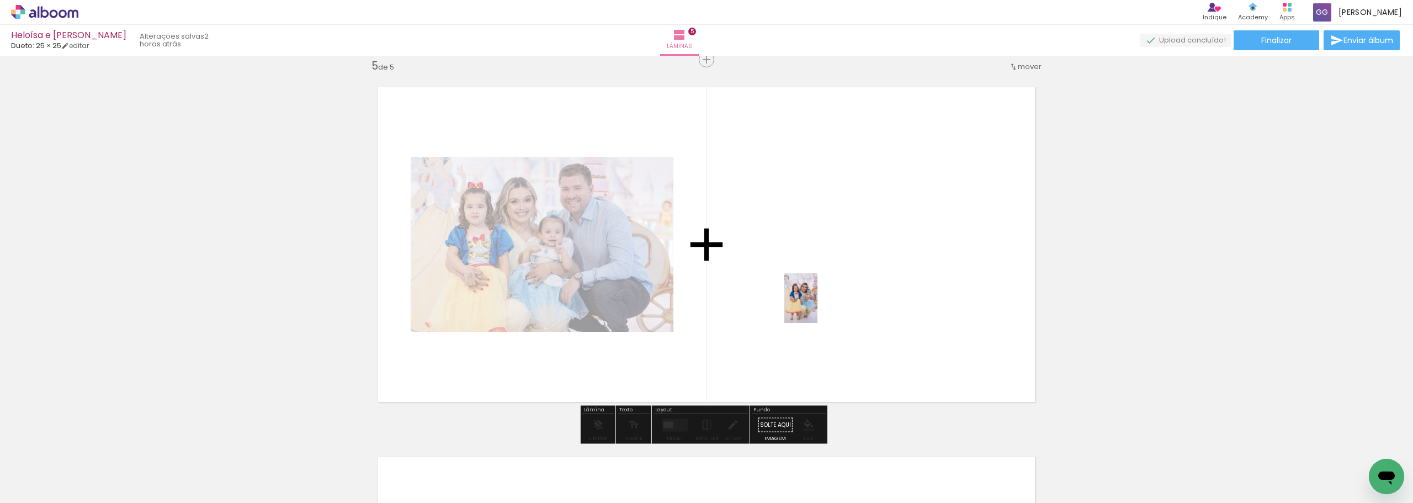
drag, startPoint x: 1098, startPoint y: 464, endPoint x: 883, endPoint y: 371, distance: 233.3
click at [772, 296] on quentale-workspace at bounding box center [706, 251] width 1413 height 503
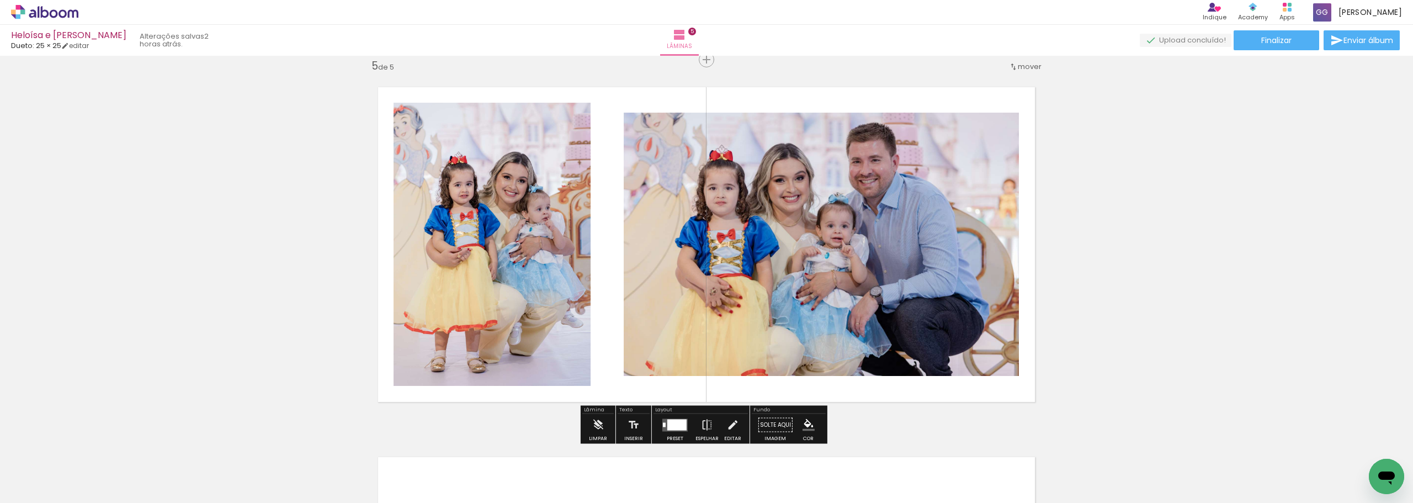
drag, startPoint x: 987, startPoint y: 468, endPoint x: 1007, endPoint y: 441, distance: 34.0
click at [923, 316] on quentale-workspace at bounding box center [706, 251] width 1413 height 503
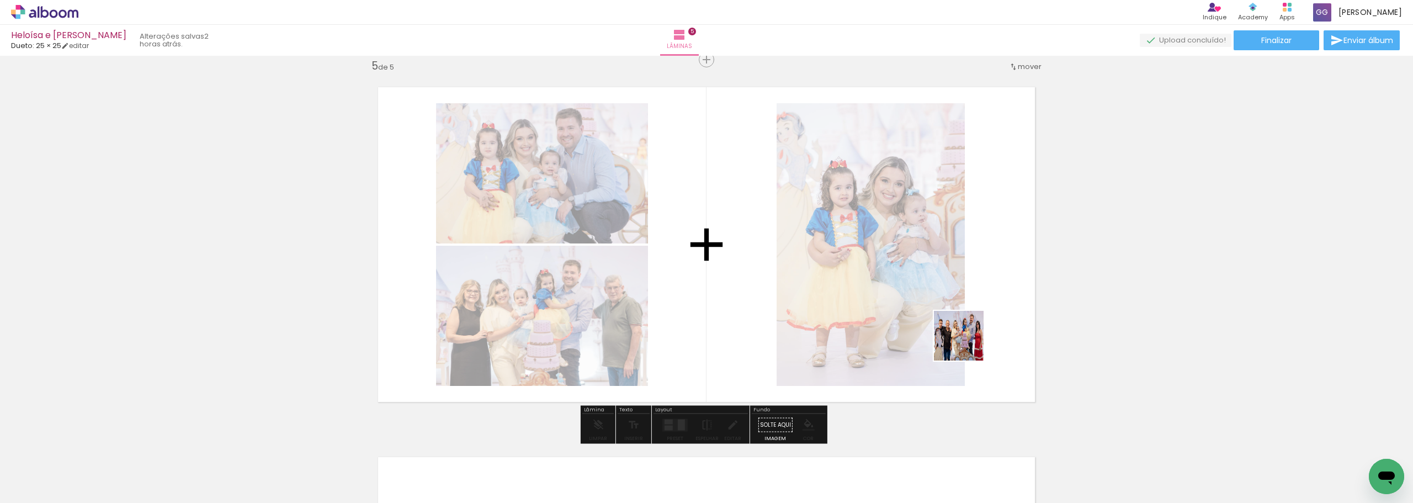
drag, startPoint x: 1050, startPoint y: 465, endPoint x: 963, endPoint y: 339, distance: 152.4
click at [963, 339] on quentale-workspace at bounding box center [706, 251] width 1413 height 503
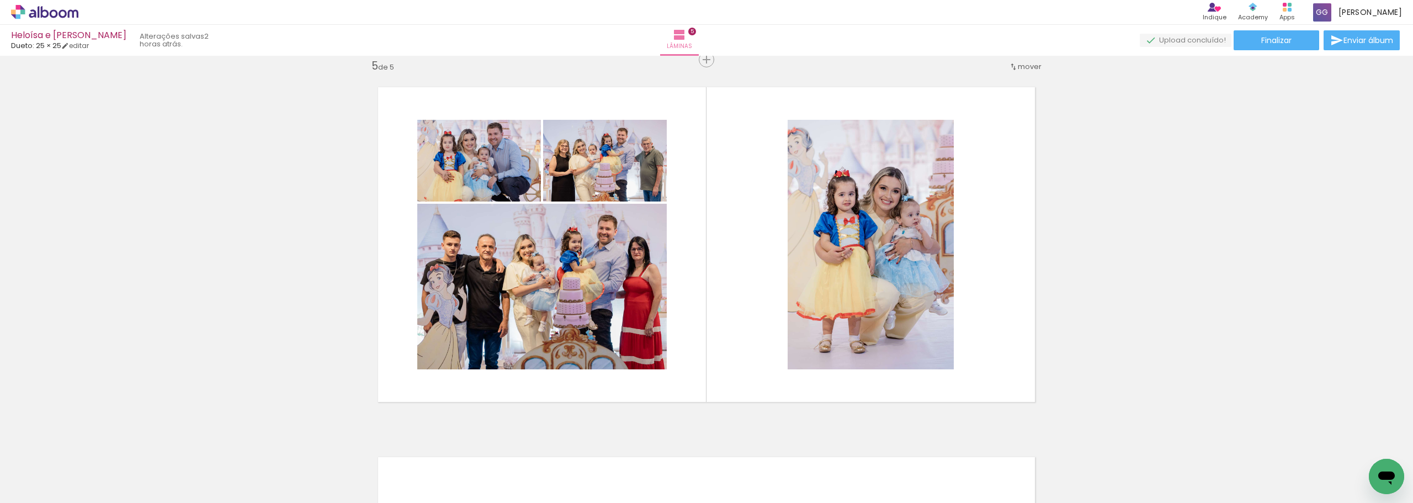
scroll to position [0, 580]
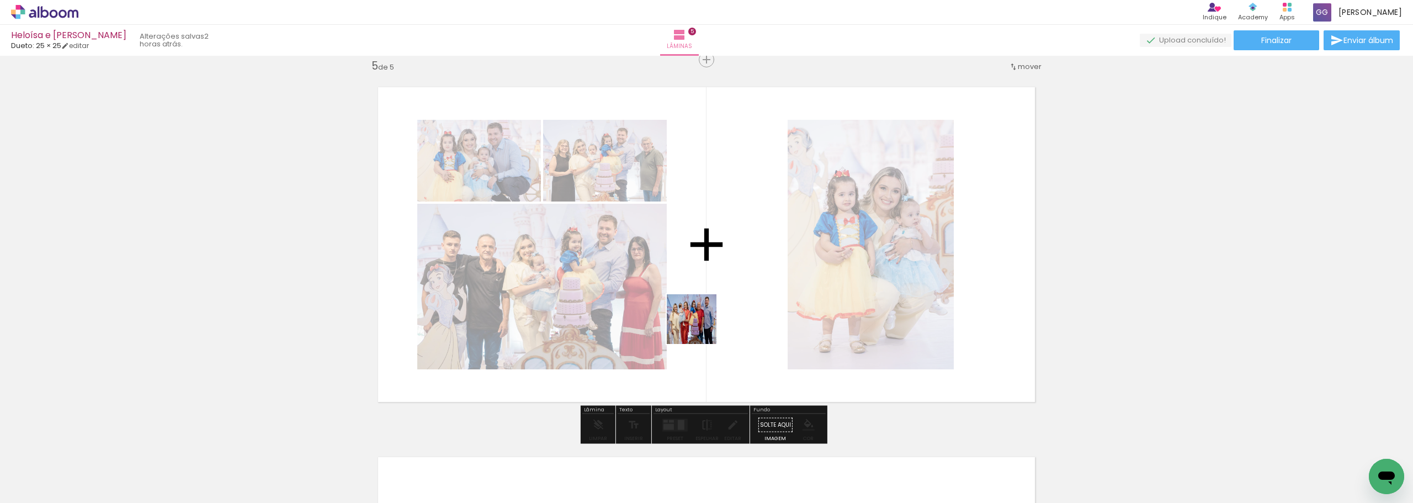
drag, startPoint x: 686, startPoint y: 401, endPoint x: 709, endPoint y: 429, distance: 36.5
click at [700, 322] on quentale-workspace at bounding box center [706, 251] width 1413 height 503
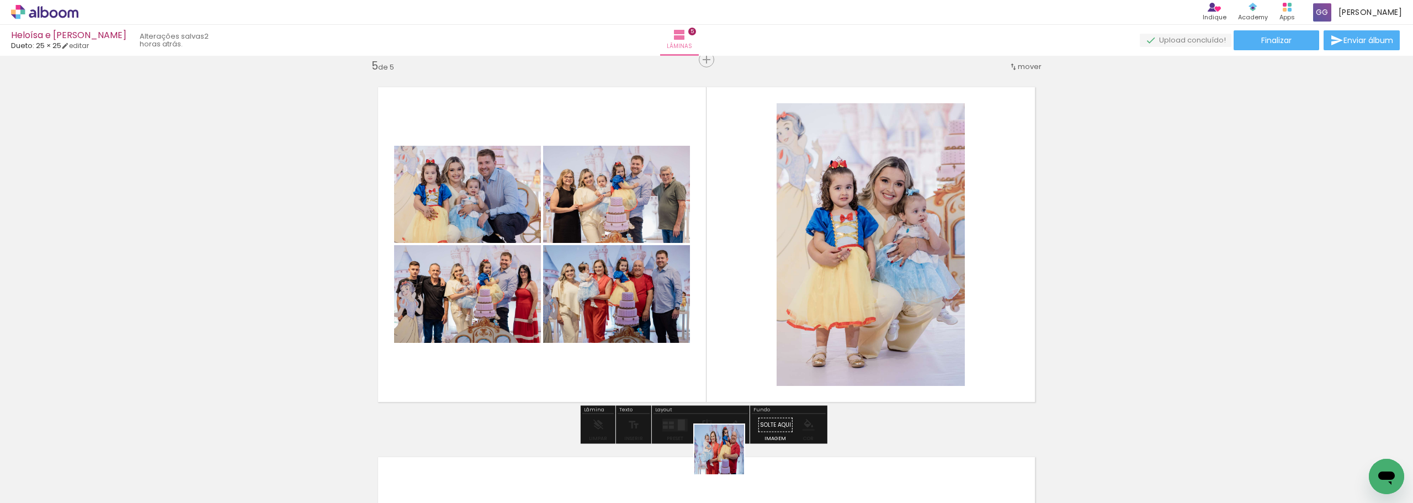
drag, startPoint x: 712, startPoint y: 470, endPoint x: 767, endPoint y: 441, distance: 61.5
click at [778, 319] on quentale-workspace at bounding box center [706, 251] width 1413 height 503
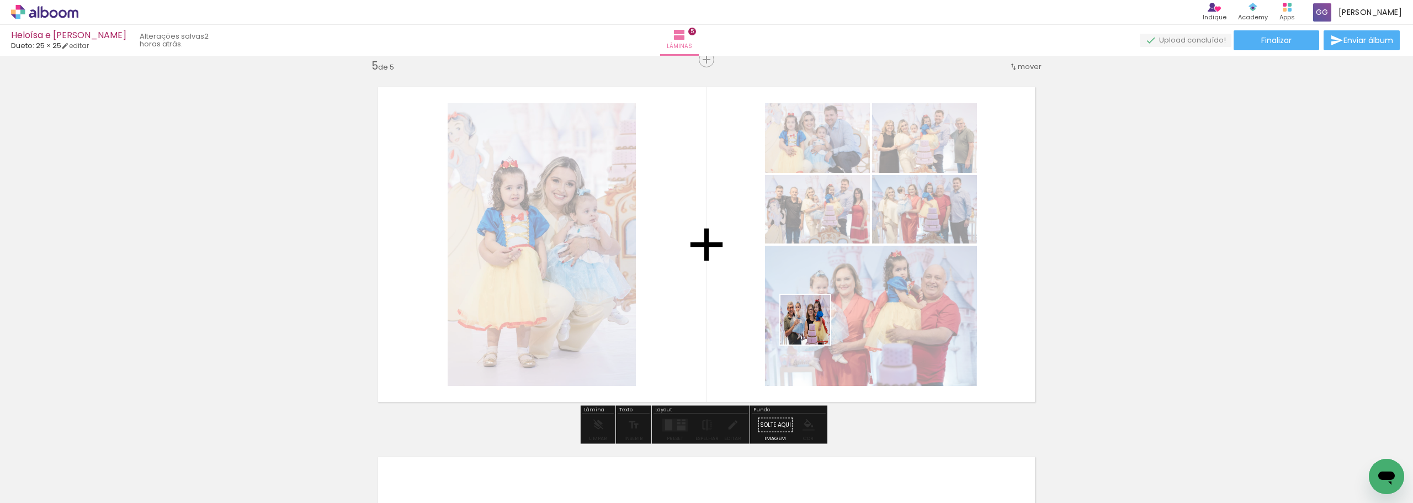
drag, startPoint x: 772, startPoint y: 476, endPoint x: 874, endPoint y: 307, distance: 197.8
click at [808, 308] on quentale-workspace at bounding box center [706, 251] width 1413 height 503
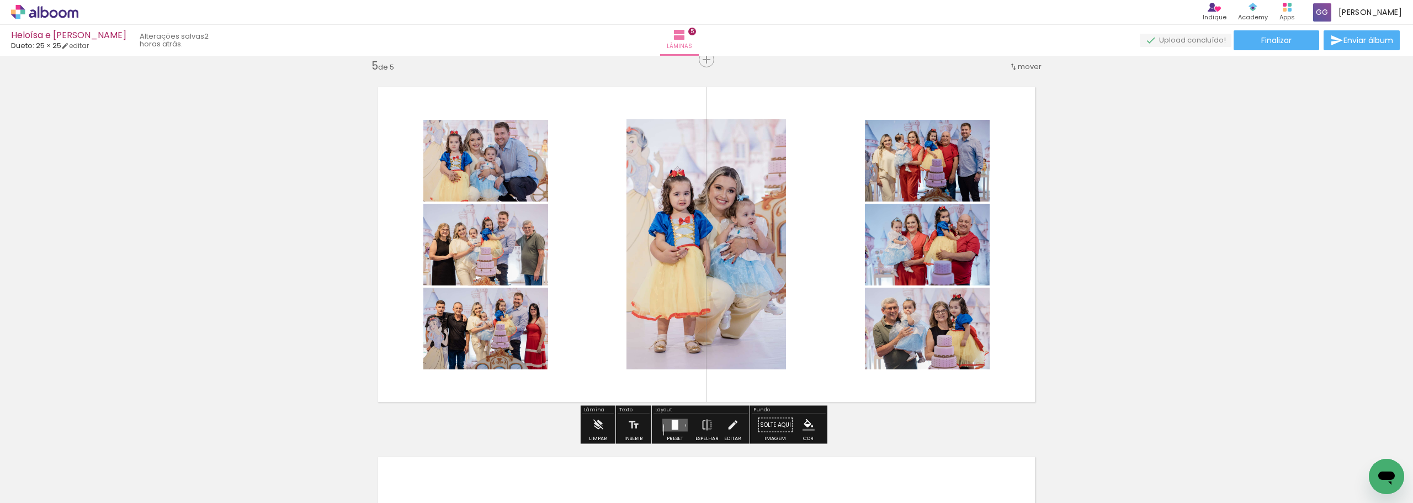
click at [679, 424] on quentale-layouter at bounding box center [674, 424] width 25 height 13
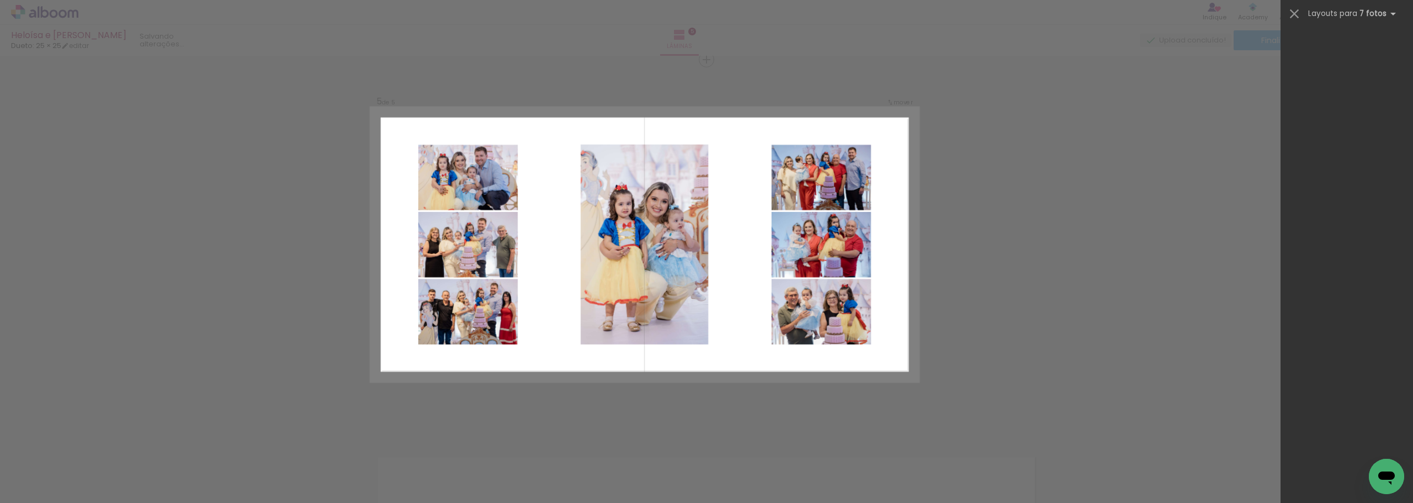
scroll to position [0, 0]
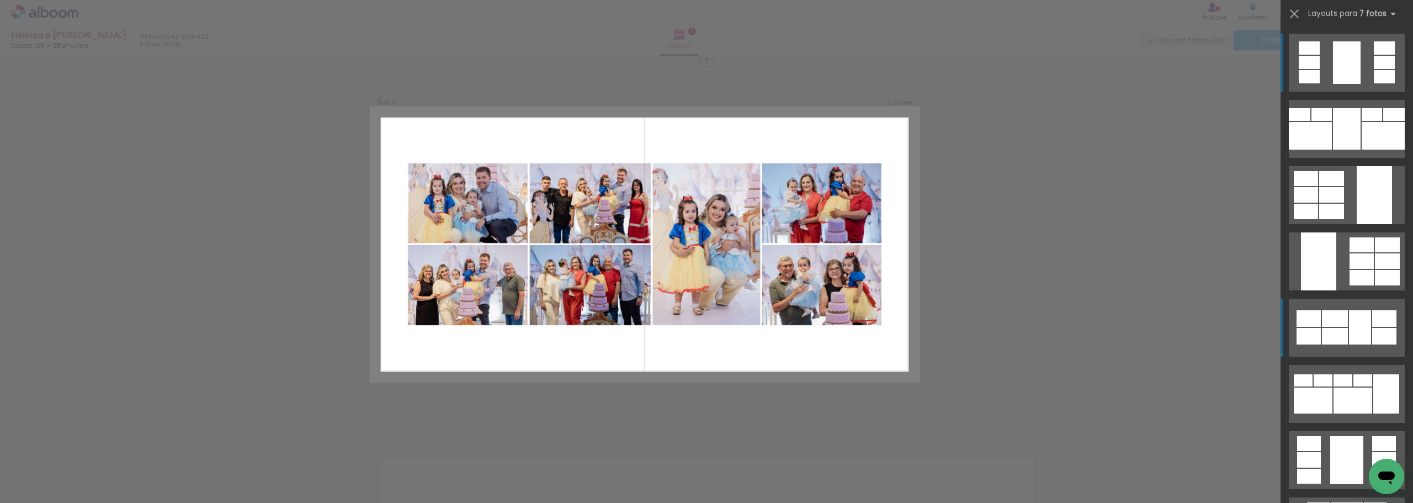
click at [1340, 150] on div at bounding box center [1347, 128] width 28 height 41
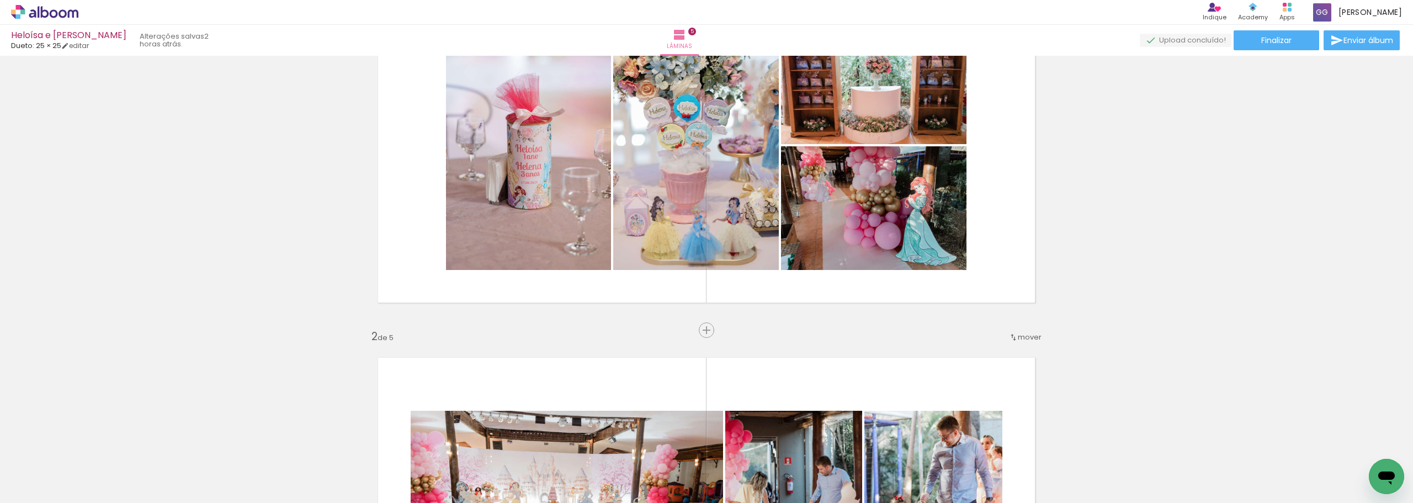
scroll to position [58, 0]
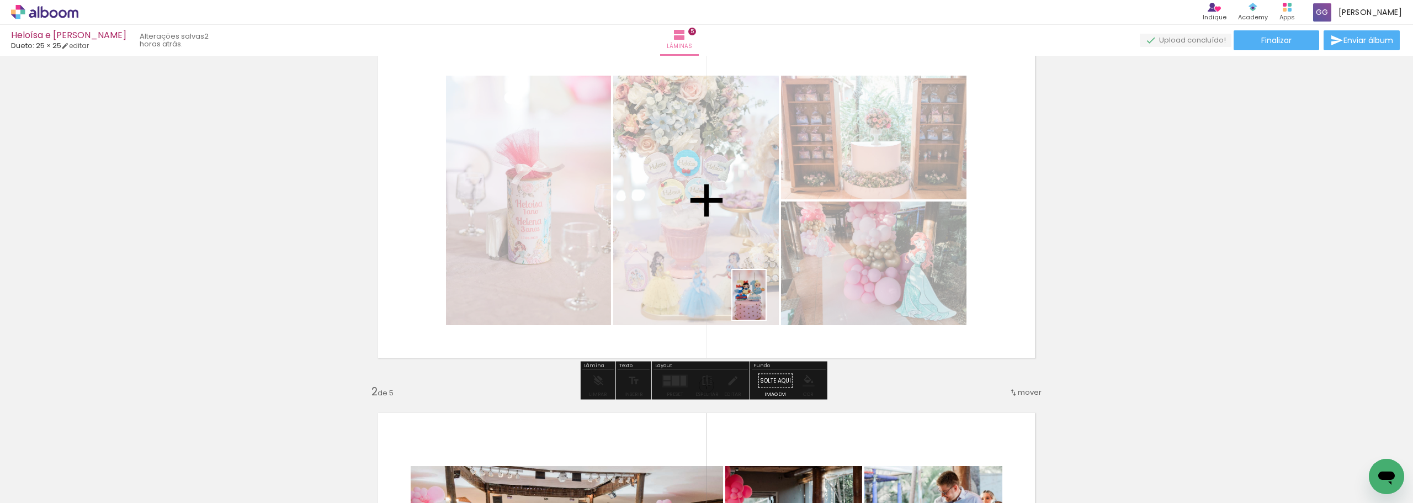
drag, startPoint x: 832, startPoint y: 464, endPoint x: 765, endPoint y: 303, distance: 173.7
click at [765, 303] on quentale-workspace at bounding box center [706, 251] width 1413 height 503
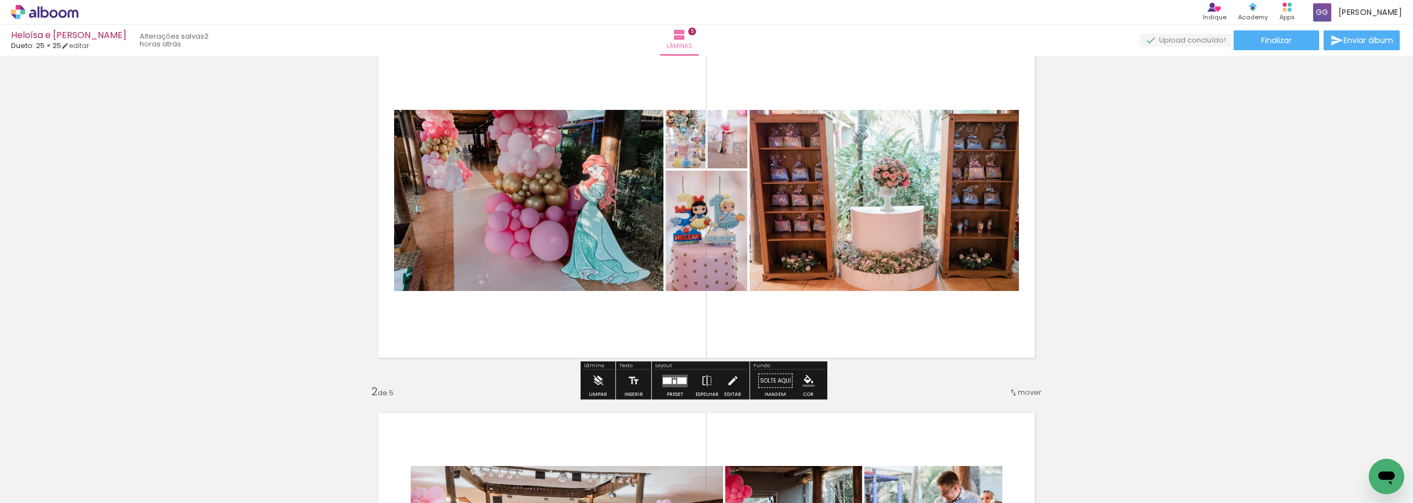
click at [673, 382] on div at bounding box center [674, 381] width 3 height 4
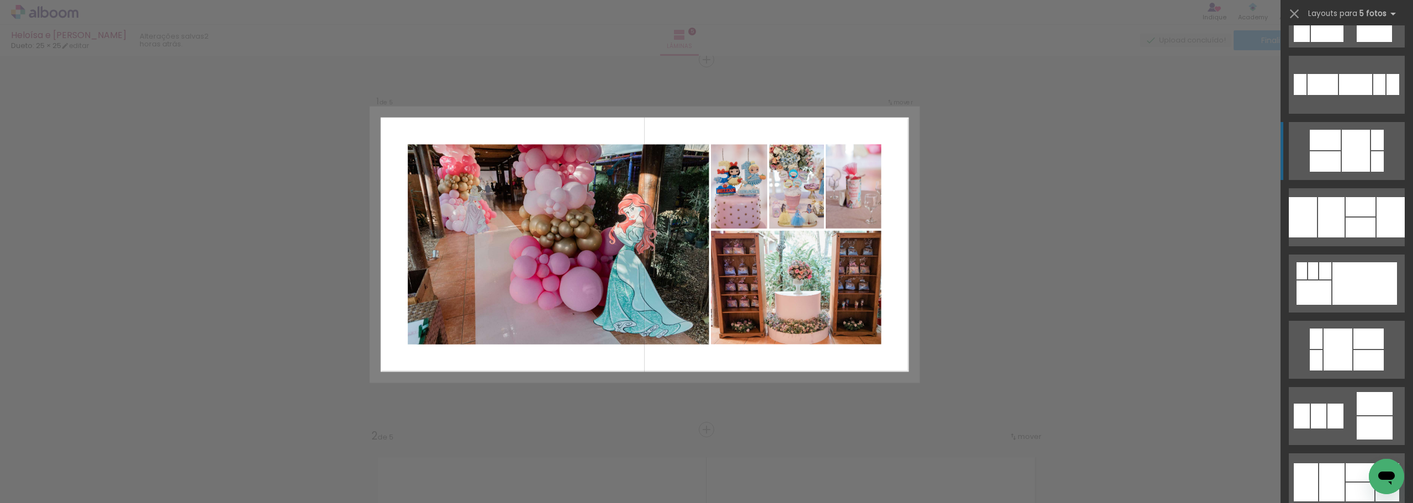
scroll to position [883, 0]
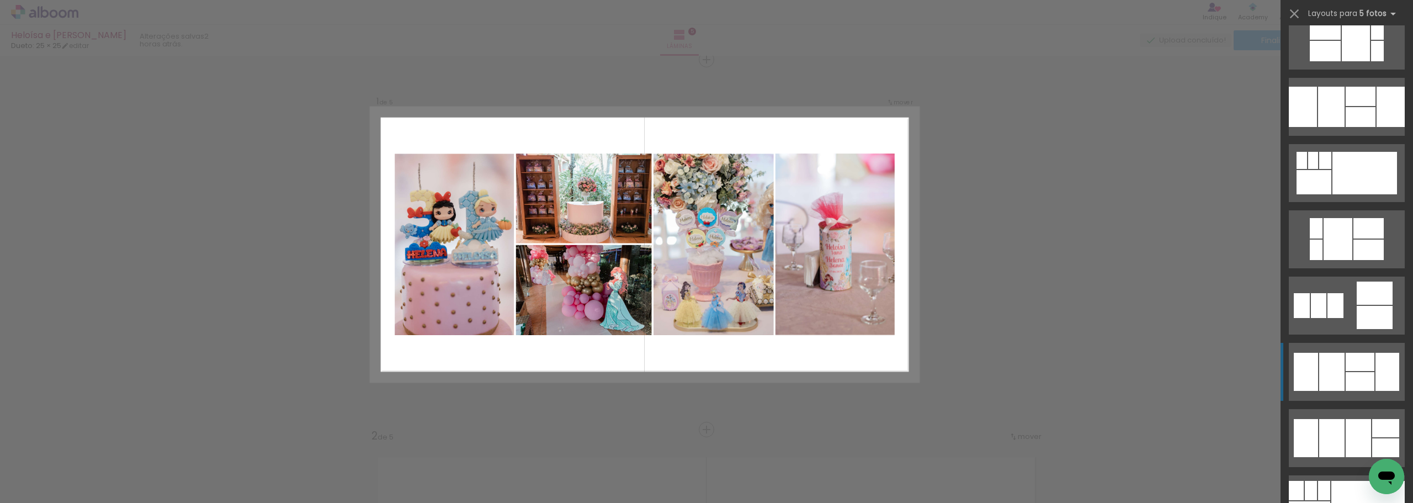
click at [1354, 409] on quentale-layouter at bounding box center [1346, 438] width 116 height 58
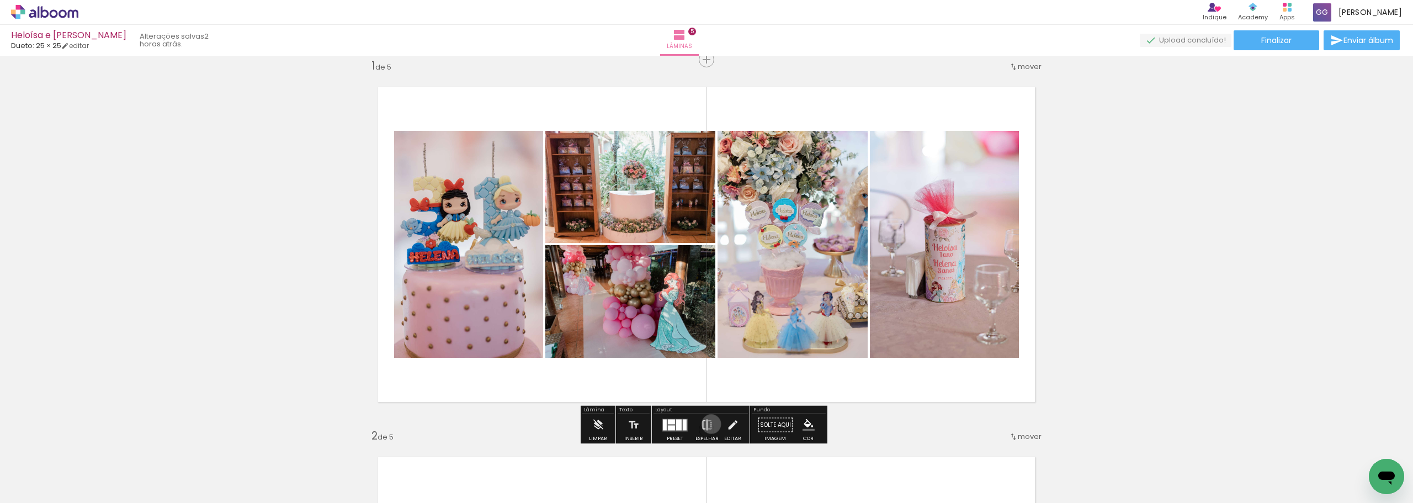
click at [709, 424] on iron-icon at bounding box center [707, 425] width 12 height 22
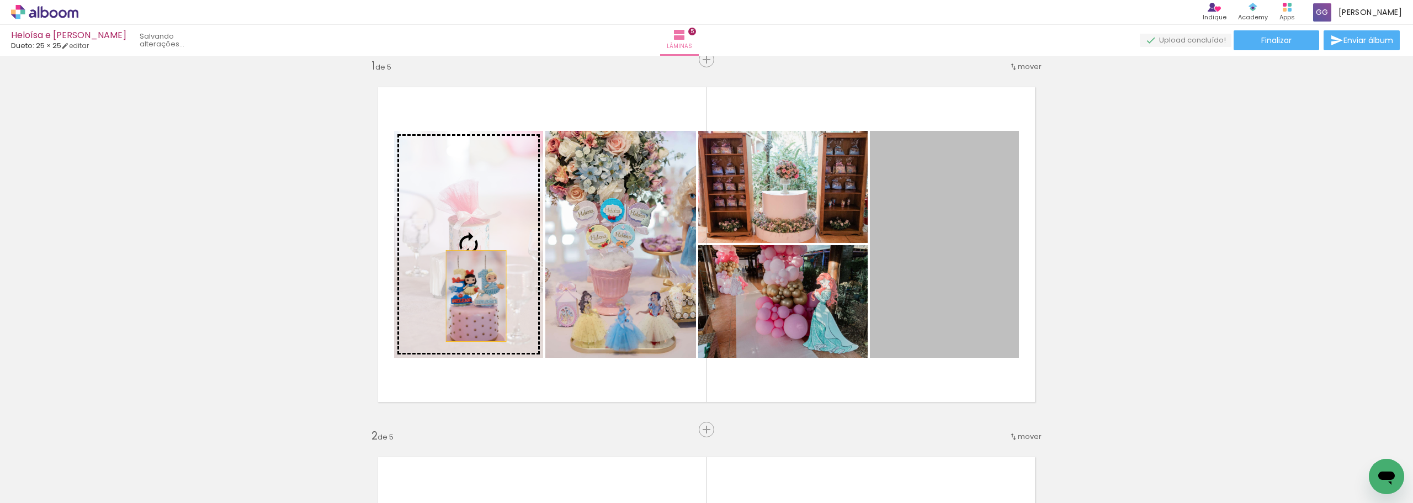
drag, startPoint x: 907, startPoint y: 327, endPoint x: 472, endPoint y: 296, distance: 435.9
click at [0, 0] on slot at bounding box center [0, 0] width 0 height 0
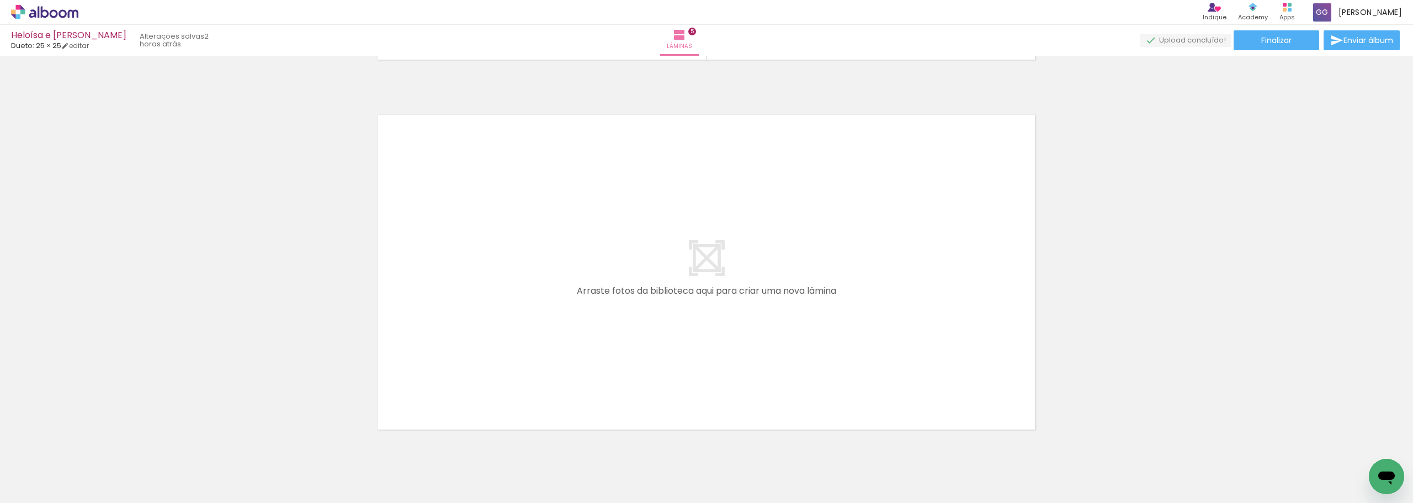
scroll to position [0, 892]
drag, startPoint x: 646, startPoint y: 473, endPoint x: 588, endPoint y: 381, distance: 109.6
click at [588, 381] on quentale-workspace at bounding box center [706, 251] width 1413 height 503
